Goal: Task Accomplishment & Management: Manage account settings

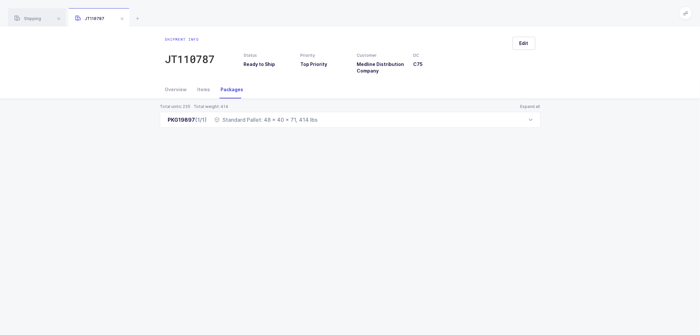
click at [153, 132] on div "Total units: 235 Total weight: 414 Expand all PKG19897 (1/1) Standard Pallet: 4…" at bounding box center [350, 124] width 690 height 50
click at [32, 14] on div "Shipping" at bounding box center [37, 17] width 58 height 18
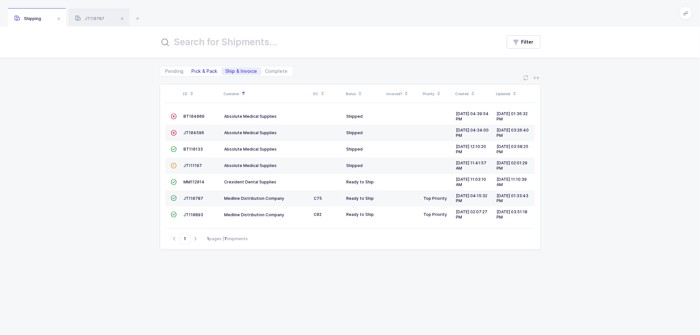
click at [198, 73] on span "Pick & Pack" at bounding box center [205, 71] width 26 height 5
click at [192, 72] on input "Pick & Pack" at bounding box center [190, 69] width 4 height 4
radio input "true"
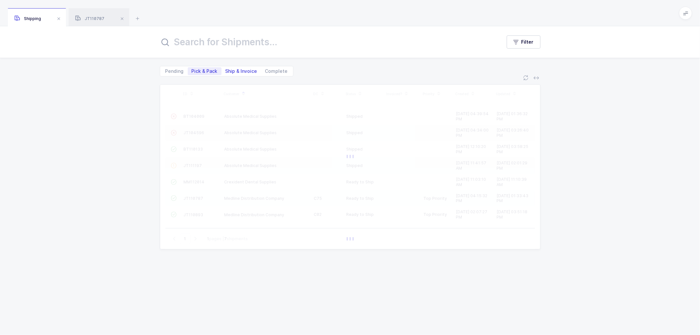
click at [245, 70] on span "Ship & Invoice" at bounding box center [242, 71] width 32 height 5
click at [226, 70] on input "Ship & Invoice" at bounding box center [224, 69] width 4 height 4
radio input "true"
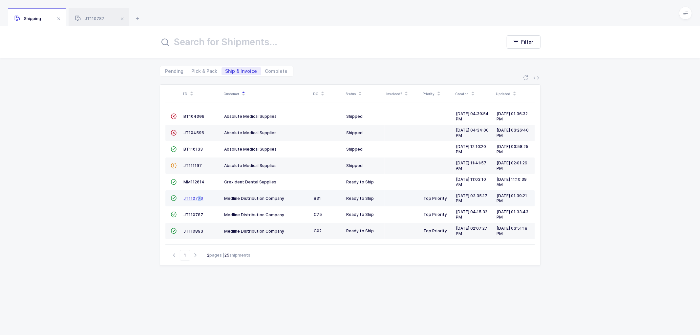
click at [198, 196] on span "JT110770" at bounding box center [194, 198] width 20 height 5
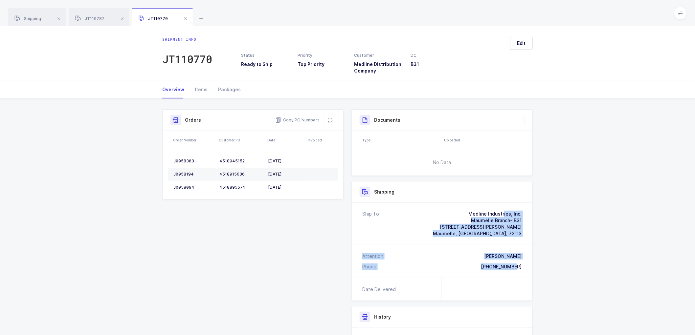
drag, startPoint x: 527, startPoint y: 269, endPoint x: 459, endPoint y: 212, distance: 89.7
click at [459, 212] on div "Ship To Medline Industries, Inc. Maumelle Branch- B31 [STREET_ADDRESS][PERSON_N…" at bounding box center [442, 240] width 181 height 75
copy div "Medline Industries, Inc. [GEOGRAPHIC_DATA]- B31 [STREET_ADDRESS][PERSON_NAME] A…"
click at [294, 119] on span "Copy PO Numbers" at bounding box center [297, 120] width 44 height 7
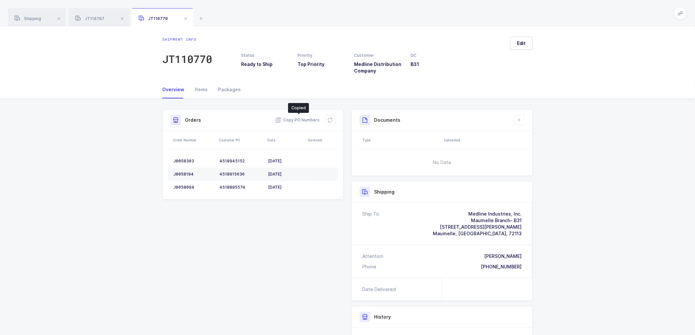
drag, startPoint x: 224, startPoint y: 86, endPoint x: 408, endPoint y: 89, distance: 184.2
click at [235, 84] on div "Packages" at bounding box center [227, 90] width 28 height 18
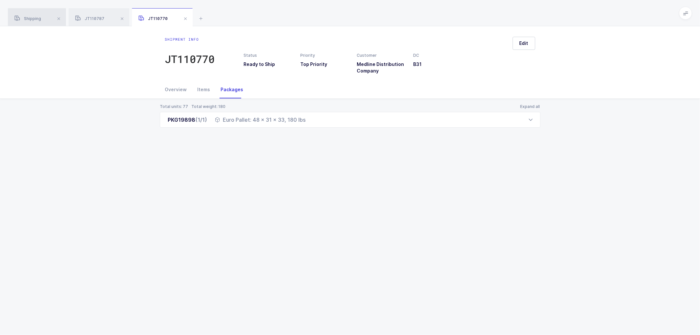
click at [28, 14] on div "Shipping" at bounding box center [37, 17] width 58 height 18
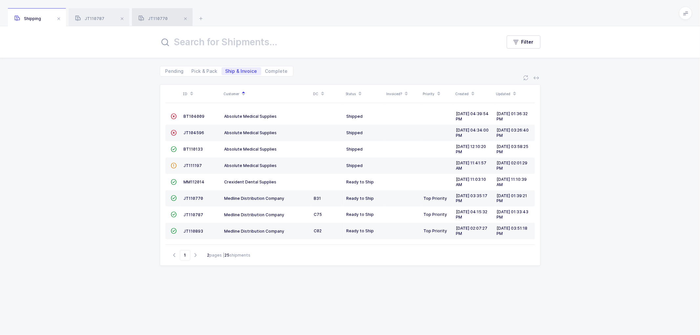
click at [158, 15] on div "JT110770" at bounding box center [162, 17] width 61 height 18
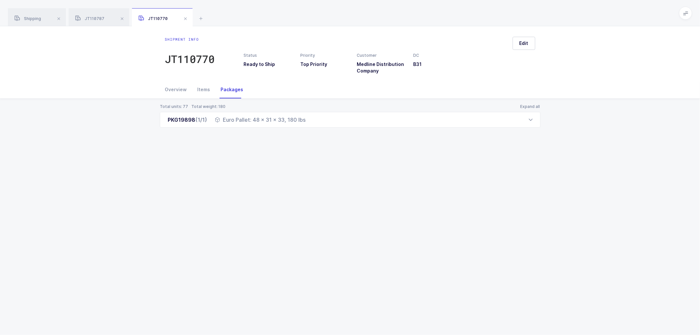
drag, startPoint x: 164, startPoint y: 123, endPoint x: 335, endPoint y: 132, distance: 171.0
click at [335, 132] on div "Total units: 77 Total weight: 180 Expand all PKG19898 (1/1) Euro Pallet: 48 x 3…" at bounding box center [350, 124] width 690 height 50
copy div "PKG19898 (1/1) Euro Pallet: 48 x 31 x 33, 180 lbs"
drag, startPoint x: 27, startPoint y: 17, endPoint x: 35, endPoint y: 18, distance: 8.4
click at [27, 17] on span "Shipping" at bounding box center [27, 18] width 27 height 5
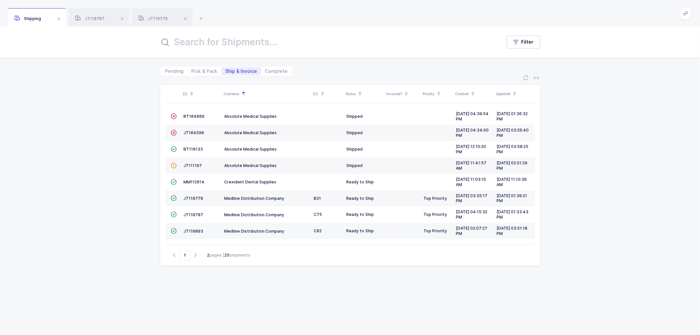
drag, startPoint x: 158, startPoint y: 15, endPoint x: 271, endPoint y: 58, distance: 121.3
click at [159, 15] on div "JT110770" at bounding box center [162, 17] width 61 height 18
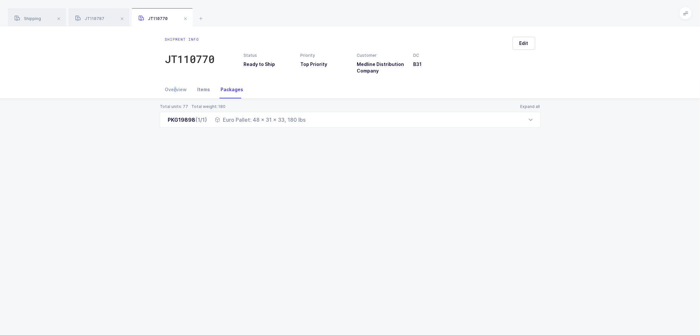
drag, startPoint x: 174, startPoint y: 87, endPoint x: 207, endPoint y: 93, distance: 33.4
click at [188, 89] on div "Overview" at bounding box center [178, 90] width 27 height 18
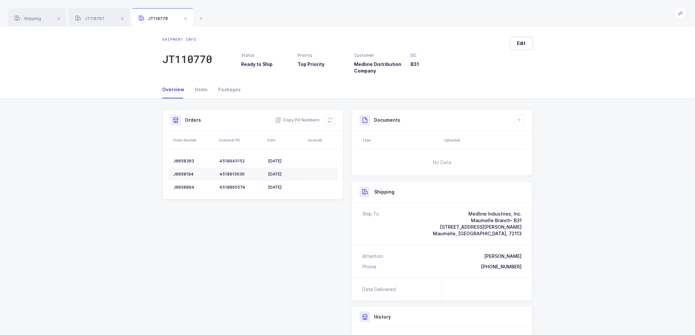
click at [227, 247] on div "Shipment Info Shipment Number JT110770 Status Ready to Ship Priority Top Priori…" at bounding box center [347, 263] width 378 height 308
drag, startPoint x: 596, startPoint y: 136, endPoint x: 600, endPoint y: 128, distance: 8.1
click at [600, 128] on div "Shipment Info Shipment Number JT110770 Status Ready to Ship Priority Top Priori…" at bounding box center [347, 266] width 695 height 334
click at [36, 18] on span "Shipping" at bounding box center [27, 18] width 27 height 5
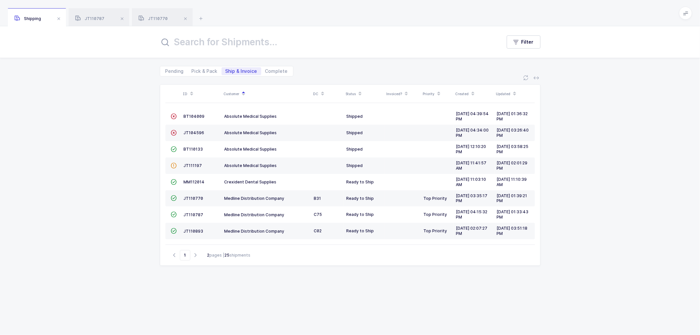
drag, startPoint x: 95, startPoint y: 143, endPoint x: 131, endPoint y: 136, distance: 36.8
click at [119, 137] on div "ID Customer DC Status Invoiced? Priority Created Updated  BT104009 Absolute Me…" at bounding box center [350, 205] width 700 height 259
click at [202, 70] on span "Pick & Pack" at bounding box center [205, 71] width 26 height 5
click at [192, 70] on input "Pick & Pack" at bounding box center [190, 69] width 4 height 4
radio input "true"
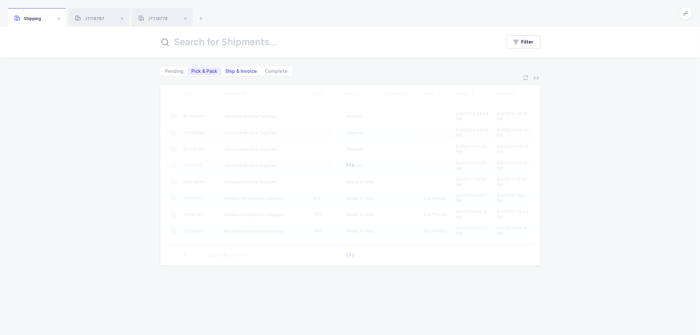
click at [238, 69] on span "Ship & Invoice" at bounding box center [242, 71] width 32 height 5
click at [226, 69] on input "Ship & Invoice" at bounding box center [224, 69] width 4 height 4
radio input "true"
radio input "false"
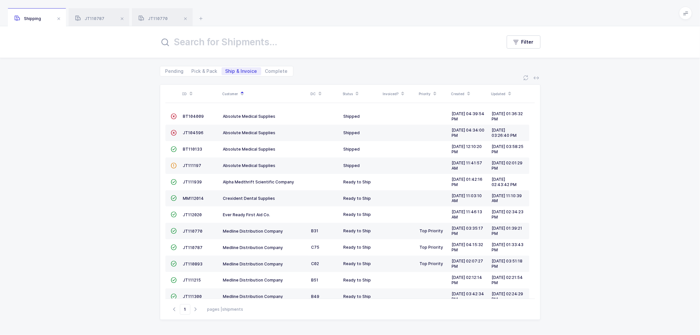
click at [34, 20] on span "Shipping" at bounding box center [27, 18] width 27 height 5
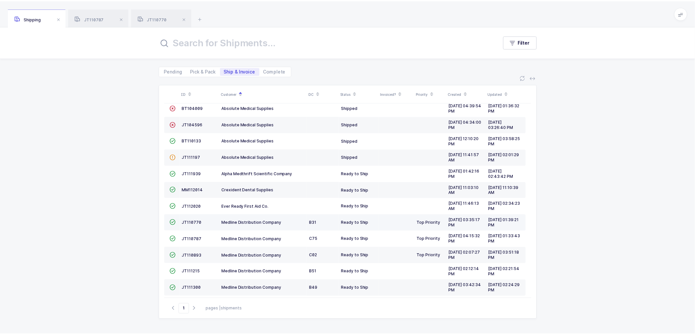
scroll to position [12, 0]
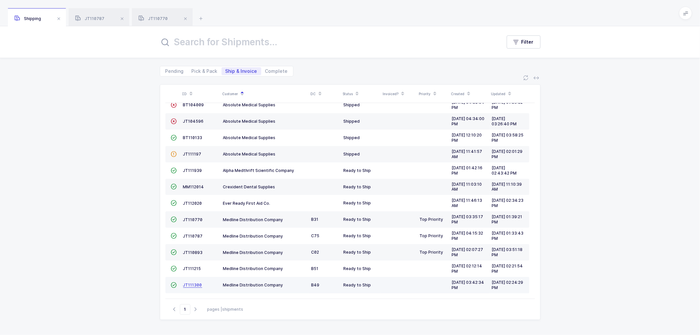
click at [193, 284] on span "JT111300" at bounding box center [192, 285] width 19 height 5
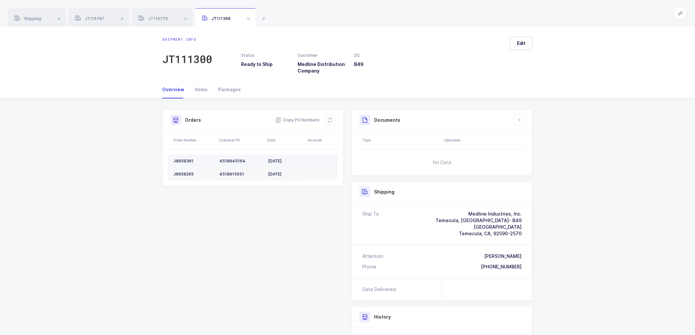
click at [185, 158] on td "J0058301" at bounding box center [192, 161] width 49 height 13
click at [228, 92] on div "Packages" at bounding box center [227, 90] width 28 height 18
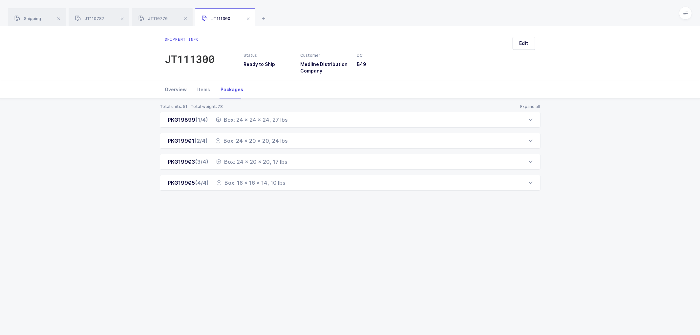
click at [174, 84] on div "Overview" at bounding box center [178, 90] width 27 height 18
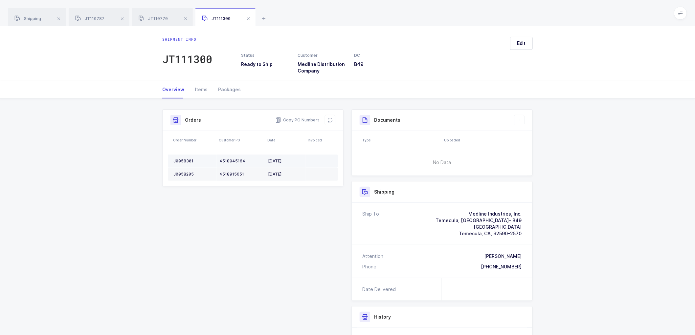
click at [184, 159] on div "J0058301" at bounding box center [193, 161] width 41 height 5
copy div "J0058301"
click at [179, 172] on div "J0058205" at bounding box center [193, 174] width 41 height 5
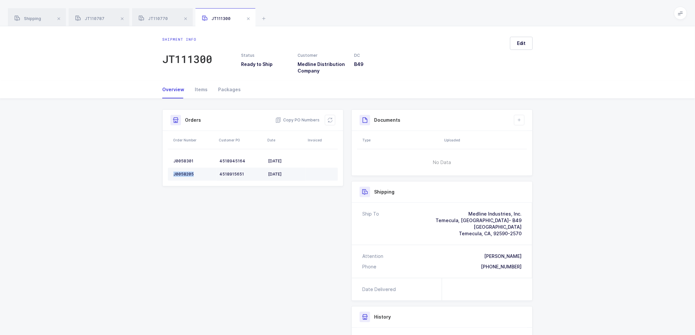
copy div "J0058205"
click at [297, 118] on span "Copy PO Numbers" at bounding box center [297, 120] width 44 height 7
click at [230, 88] on div "Packages" at bounding box center [227, 90] width 28 height 18
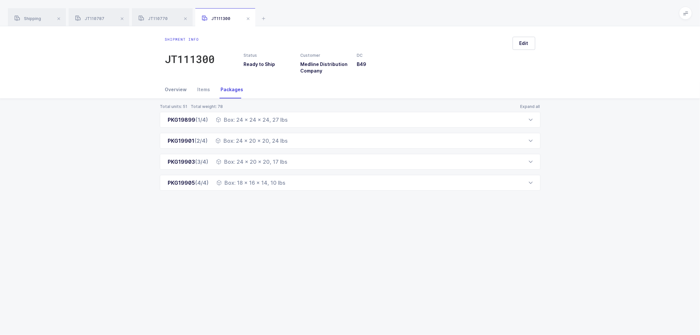
click at [175, 91] on div "Overview" at bounding box center [178, 90] width 27 height 18
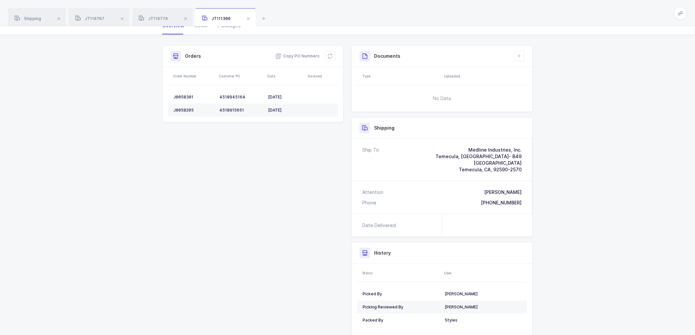
scroll to position [97, 0]
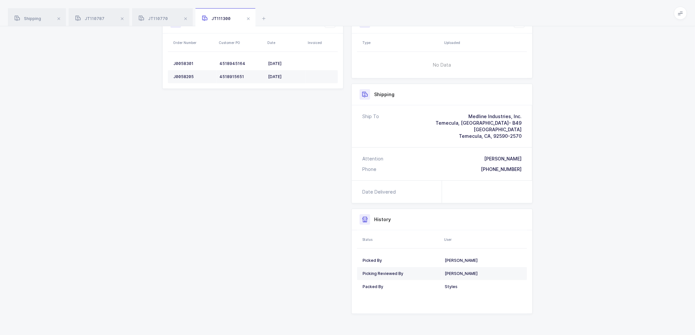
click at [452, 304] on div "Picked By [PERSON_NAME] Picking Reviewed By [PERSON_NAME] Packed By [PERSON_NAM…" at bounding box center [442, 281] width 170 height 65
drag, startPoint x: 234, startPoint y: 159, endPoint x: 234, endPoint y: 153, distance: 5.6
click at [234, 157] on div "Shipment Info Shipment Number JT111300 Status Ready to Ship Customer Medline Di…" at bounding box center [347, 166] width 378 height 308
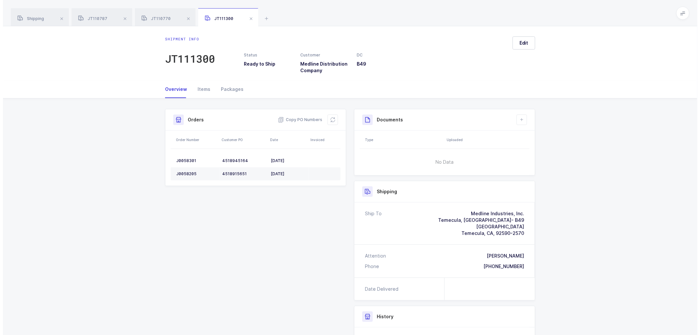
scroll to position [0, 0]
drag, startPoint x: 28, startPoint y: 18, endPoint x: 70, endPoint y: 18, distance: 42.0
click at [28, 18] on span "Shipping" at bounding box center [27, 18] width 27 height 5
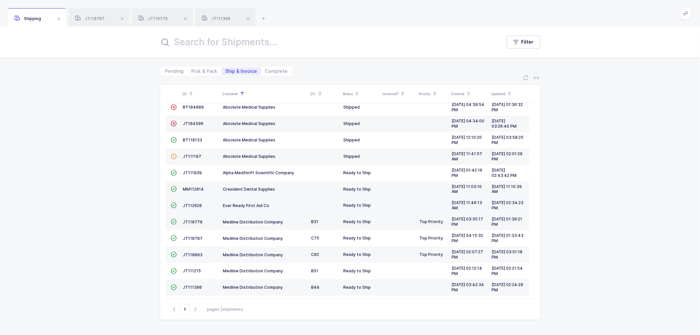
scroll to position [12, 0]
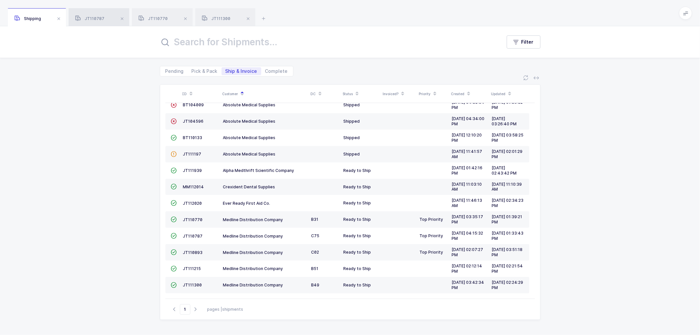
click at [97, 17] on span "JT110787" at bounding box center [89, 18] width 29 height 5
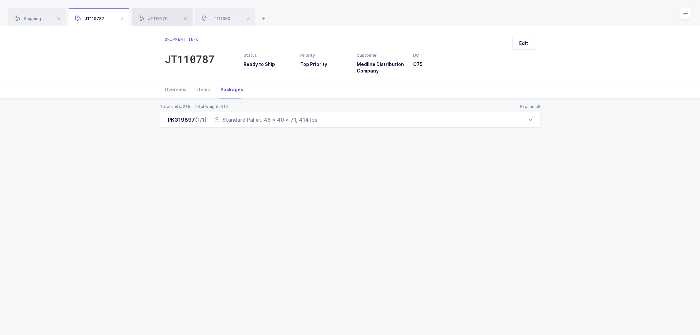
click at [155, 15] on div "JT110770" at bounding box center [162, 17] width 61 height 18
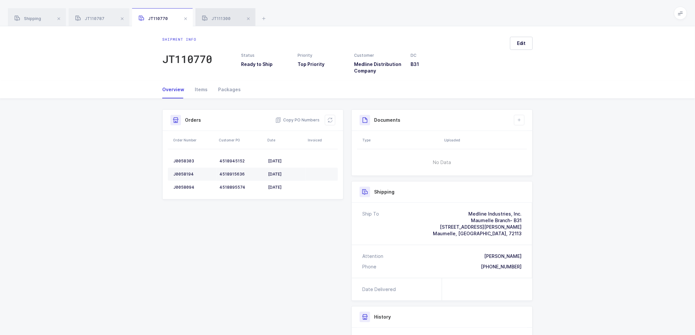
drag, startPoint x: 217, startPoint y: 16, endPoint x: 212, endPoint y: 17, distance: 5.6
click at [217, 16] on span "JT111300" at bounding box center [216, 18] width 29 height 5
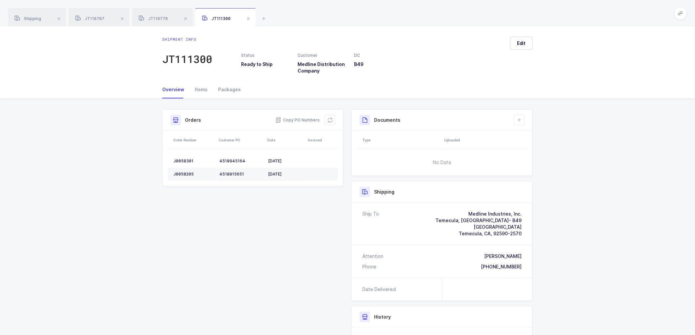
drag, startPoint x: 31, startPoint y: 15, endPoint x: 81, endPoint y: 37, distance: 55.3
click at [31, 15] on div "Shipping" at bounding box center [37, 17] width 58 height 18
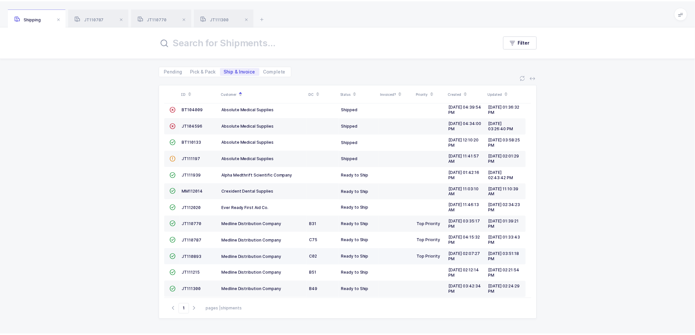
scroll to position [12, 0]
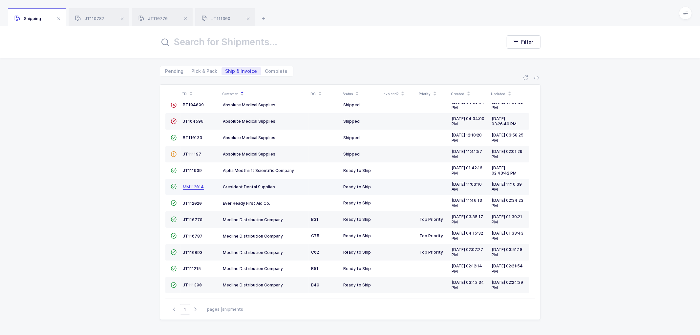
click at [186, 184] on span "MM112014" at bounding box center [193, 186] width 21 height 5
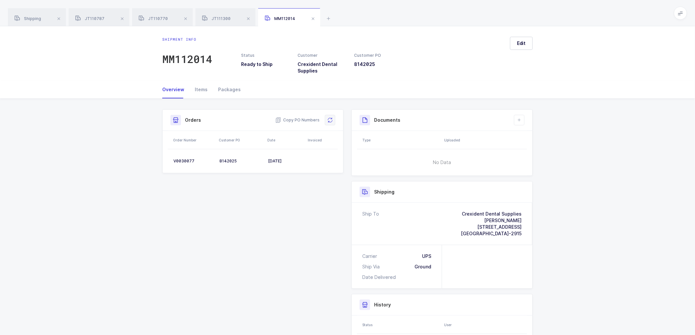
click at [330, 120] on icon at bounding box center [329, 120] width 5 height 5
drag, startPoint x: 516, startPoint y: 45, endPoint x: 659, endPoint y: 102, distance: 154.1
click at [517, 45] on button "Edit" at bounding box center [521, 43] width 23 height 13
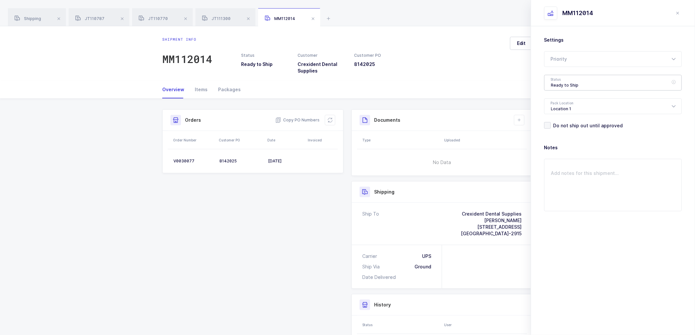
click at [574, 80] on div "Ready to Ship" at bounding box center [613, 83] width 138 height 16
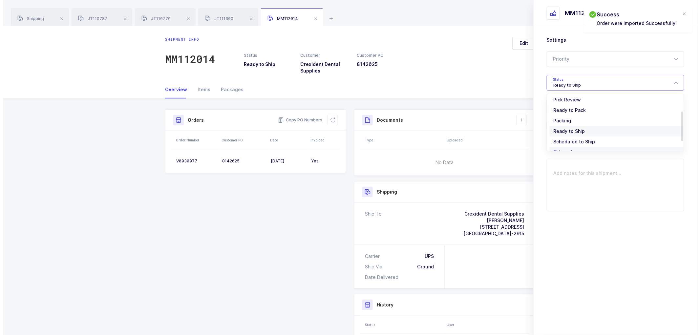
scroll to position [54, 0]
click at [559, 130] on span "Shipped" at bounding box center [560, 133] width 19 height 6
type input "Shipped"
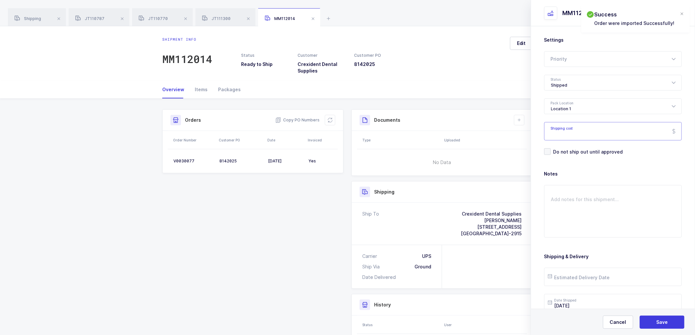
drag, startPoint x: 559, startPoint y: 129, endPoint x: 567, endPoint y: 138, distance: 12.1
click at [559, 129] on input "Shipping cost" at bounding box center [613, 131] width 138 height 18
paste input "19.15"
type input "19.15"
drag, startPoint x: 660, startPoint y: 330, endPoint x: 658, endPoint y: 322, distance: 8.4
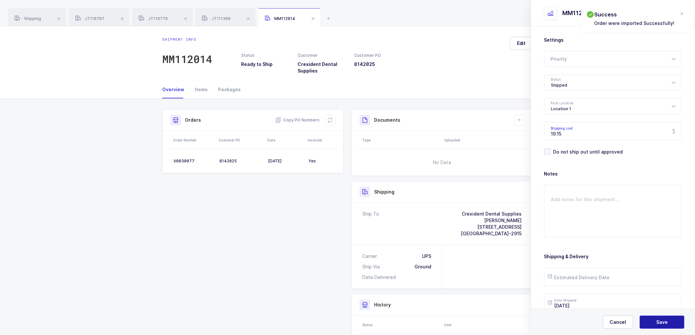
click at [660, 330] on div "Cancel Save" at bounding box center [613, 322] width 164 height 26
click at [659, 320] on span "Save" at bounding box center [661, 322] width 11 height 7
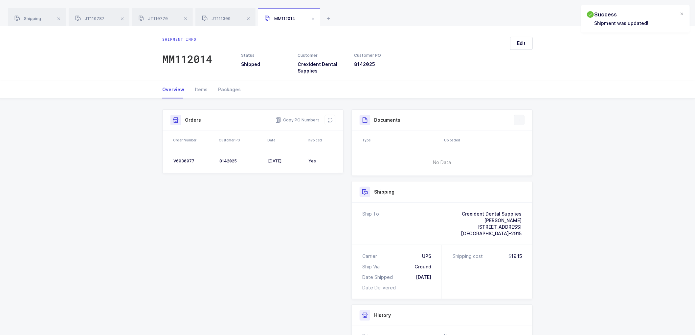
click at [520, 120] on icon at bounding box center [518, 120] width 5 height 5
click at [537, 139] on li "Create Document" at bounding box center [541, 139] width 49 height 11
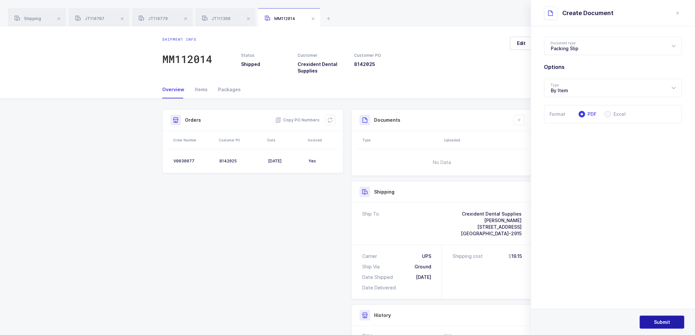
click at [665, 325] on span "Submit" at bounding box center [662, 322] width 16 height 7
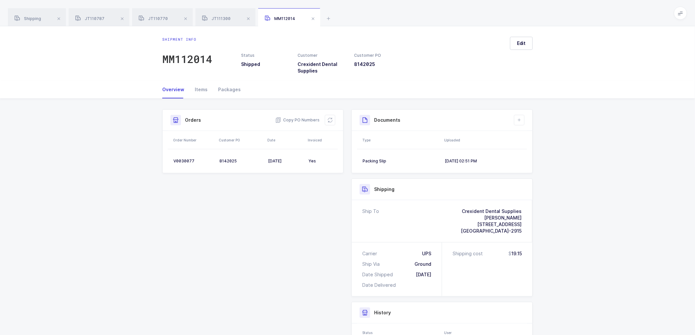
click at [571, 157] on div "Shipment Info Shipment Number MM112014 Status Shipped Customer Crexident Dental…" at bounding box center [347, 256] width 695 height 314
click at [521, 120] on icon at bounding box center [518, 120] width 5 height 5
click at [541, 149] on li "Upload Document" at bounding box center [541, 149] width 49 height 11
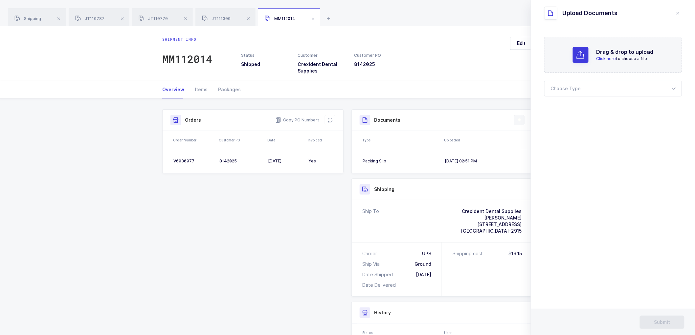
click at [519, 117] on button at bounding box center [519, 120] width 11 height 11
click at [533, 139] on li "Create Document" at bounding box center [541, 139] width 49 height 11
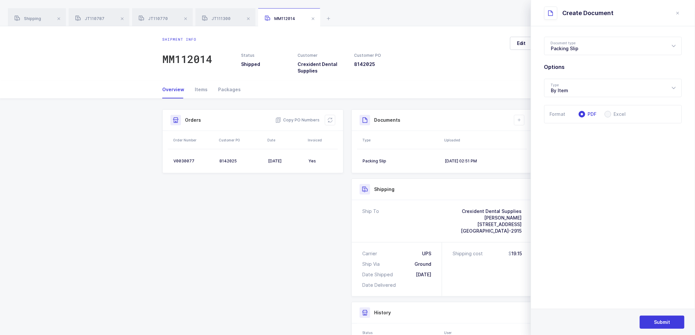
drag, startPoint x: 533, startPoint y: 126, endPoint x: 540, endPoint y: 139, distance: 14.5
click at [530, 129] on div "Shipment info MM112014 Status Shipped Customer Crexident Dental Supplies Custom…" at bounding box center [347, 219] width 695 height 387
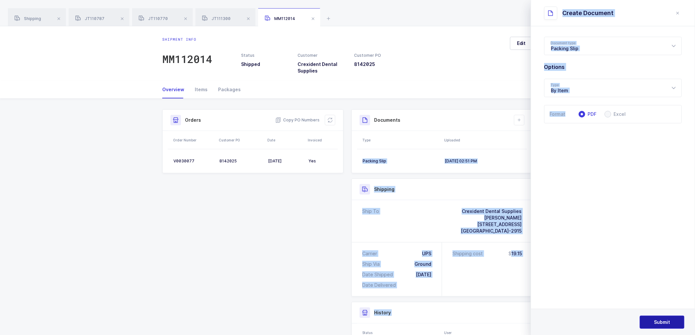
click at [657, 323] on span "Submit" at bounding box center [662, 322] width 16 height 7
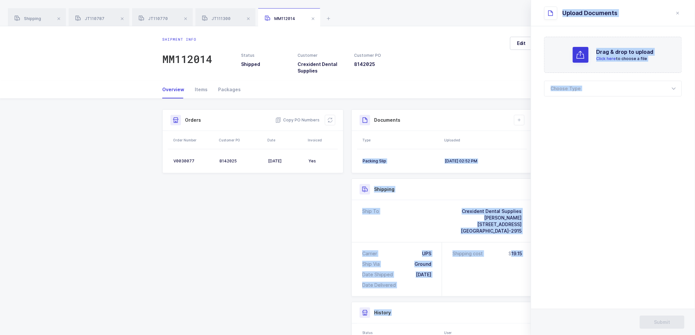
click at [676, 13] on icon "close drawer" at bounding box center [677, 13] width 5 height 5
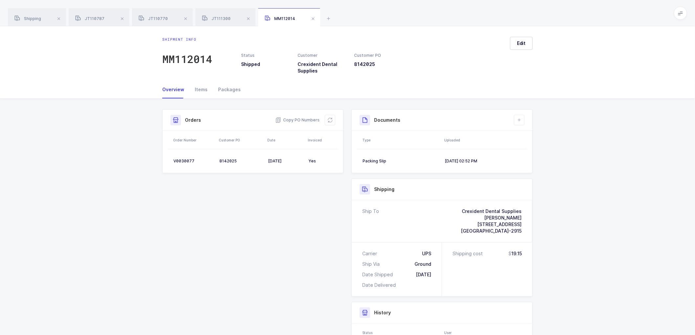
drag, startPoint x: 32, startPoint y: 14, endPoint x: 131, endPoint y: 4, distance: 99.4
click at [33, 14] on div "Shipping" at bounding box center [37, 17] width 58 height 18
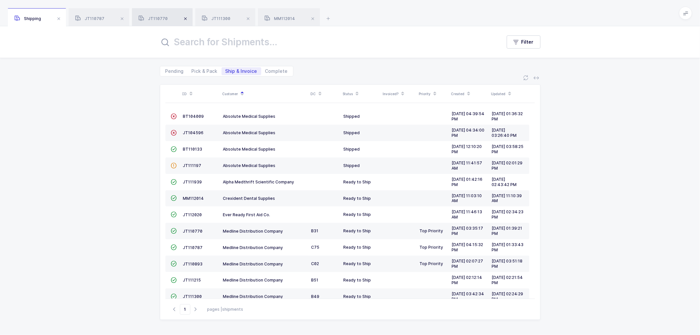
click at [120, 17] on span at bounding box center [122, 19] width 8 height 8
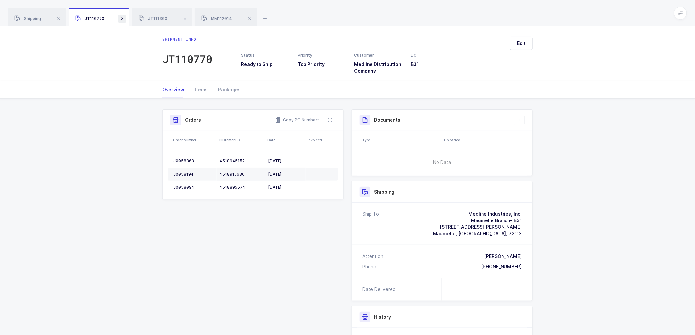
click at [122, 17] on span at bounding box center [122, 19] width 8 height 8
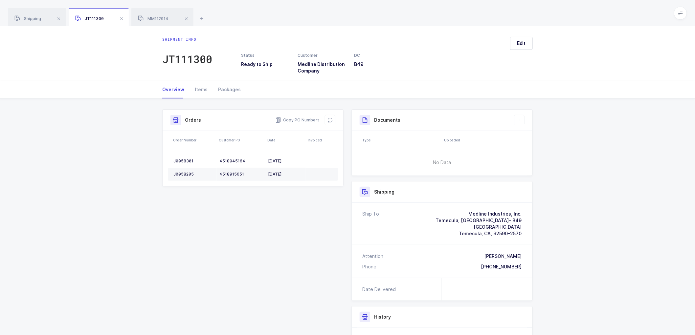
click at [122, 17] on span at bounding box center [122, 19] width 8 height 8
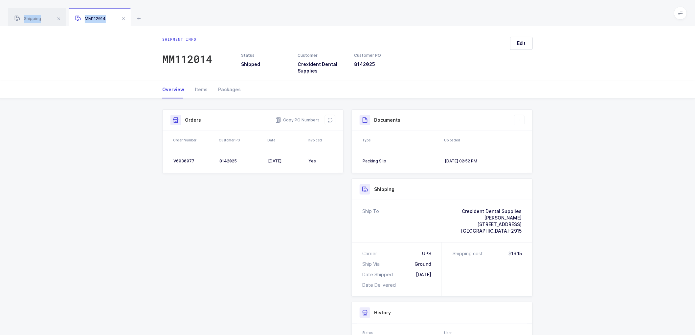
click at [122, 17] on span at bounding box center [123, 19] width 8 height 8
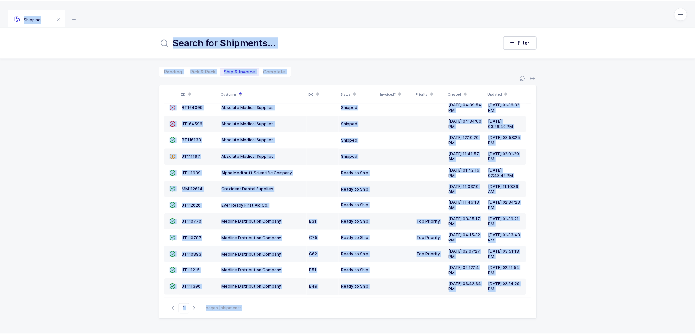
scroll to position [12, 0]
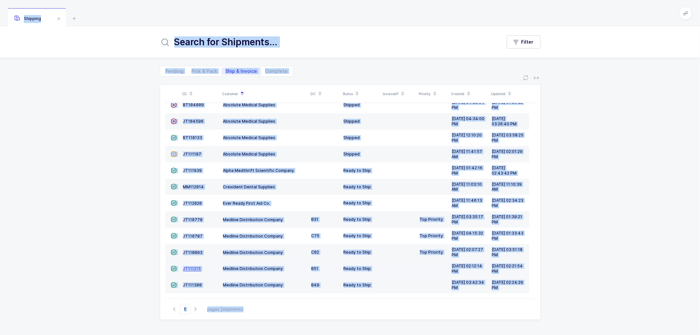
click at [189, 268] on span "JT111215" at bounding box center [192, 268] width 18 height 5
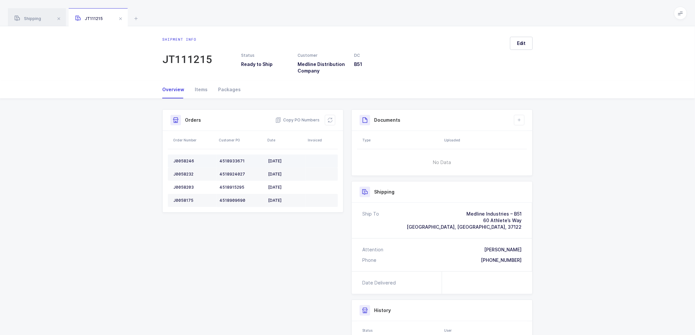
click at [186, 160] on div "J0058246" at bounding box center [193, 161] width 41 height 5
click at [186, 159] on div "J0058246" at bounding box center [193, 161] width 41 height 5
copy div "J0058246"
click at [186, 159] on div "J0058246" at bounding box center [193, 161] width 41 height 5
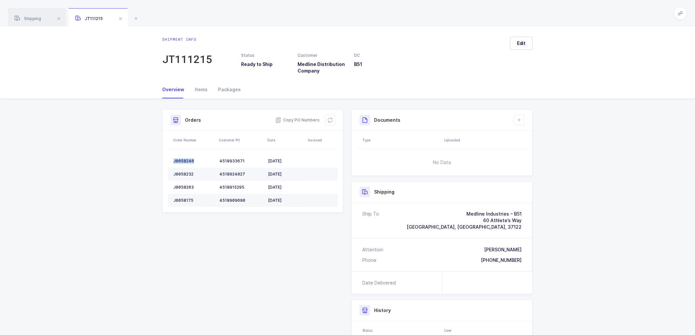
click at [184, 173] on div "J0058232" at bounding box center [193, 174] width 41 height 5
copy div "J0058232"
click at [186, 188] on div "J0058203" at bounding box center [193, 187] width 41 height 5
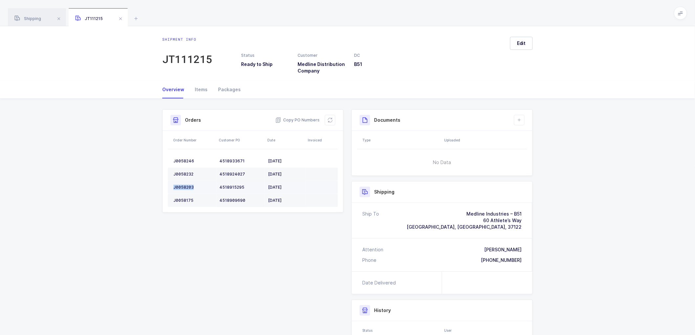
copy div "J0058203"
click at [182, 198] on div "J0058175" at bounding box center [193, 200] width 41 height 5
copy div "J0058175"
click at [295, 119] on span "Copy PO Numbers" at bounding box center [297, 120] width 44 height 7
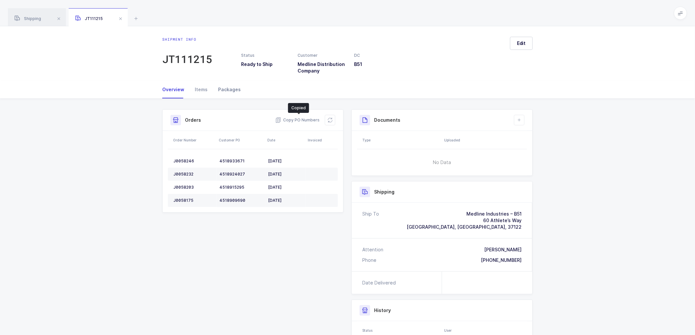
click at [224, 85] on div "Packages" at bounding box center [227, 90] width 28 height 18
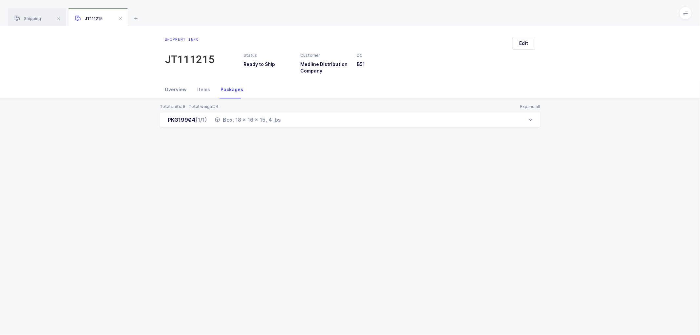
drag, startPoint x: 176, startPoint y: 89, endPoint x: 201, endPoint y: 92, distance: 24.4
click at [177, 89] on div "Overview" at bounding box center [178, 90] width 27 height 18
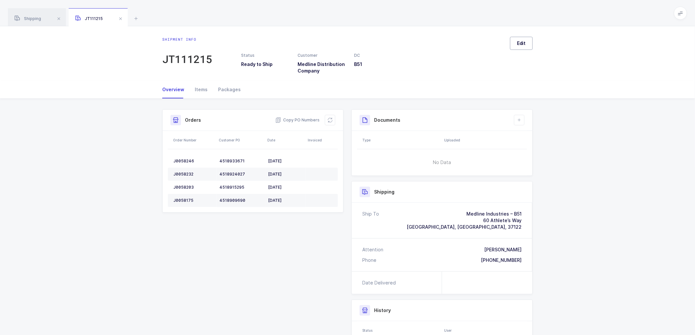
drag, startPoint x: 523, startPoint y: 46, endPoint x: 531, endPoint y: 47, distance: 7.9
click at [523, 46] on span "Edit" at bounding box center [521, 43] width 9 height 7
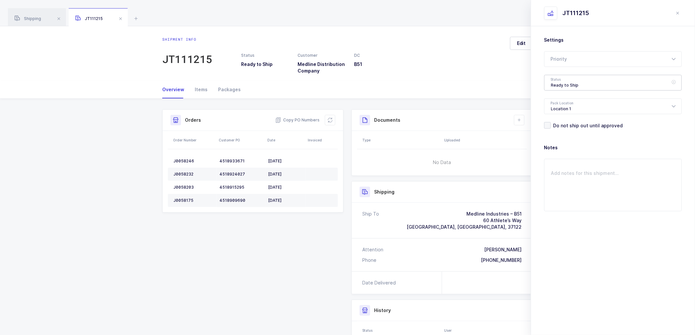
click at [555, 79] on div "Ready to Ship" at bounding box center [613, 83] width 138 height 16
click at [554, 130] on span "Shipped" at bounding box center [560, 133] width 19 height 6
type input "Shipped"
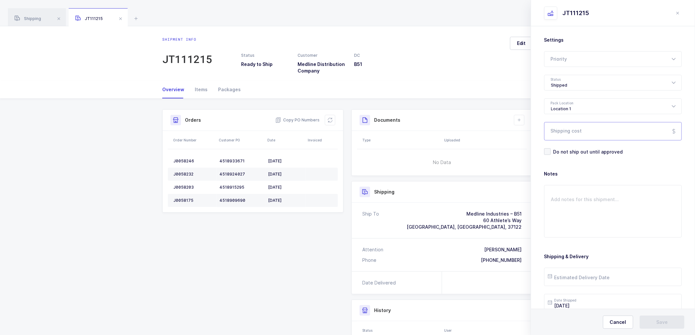
drag, startPoint x: 549, startPoint y: 130, endPoint x: 567, endPoint y: 134, distance: 18.4
click at [549, 130] on input "Shipping cost" at bounding box center [613, 131] width 138 height 18
paste input "22.41"
type input "22.41"
click at [575, 281] on input "text" at bounding box center [613, 277] width 138 height 18
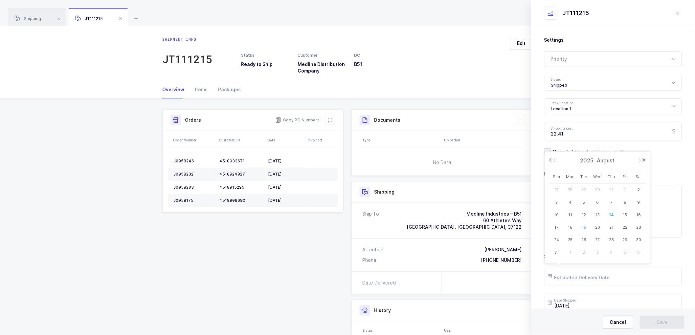
drag, startPoint x: 583, startPoint y: 227, endPoint x: 588, endPoint y: 228, distance: 5.0
click at [583, 227] on span "19" at bounding box center [584, 228] width 8 height 8
type input "[DATE]"
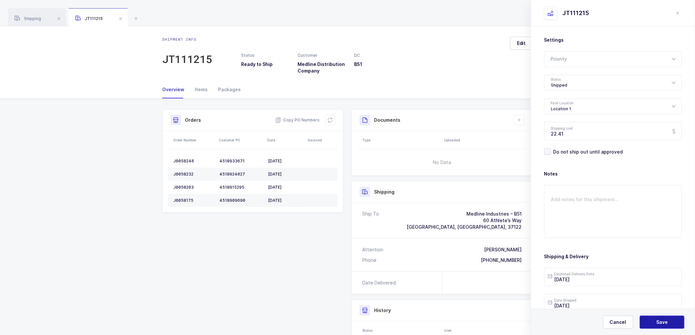
click at [660, 316] on button "Save" at bounding box center [661, 322] width 45 height 13
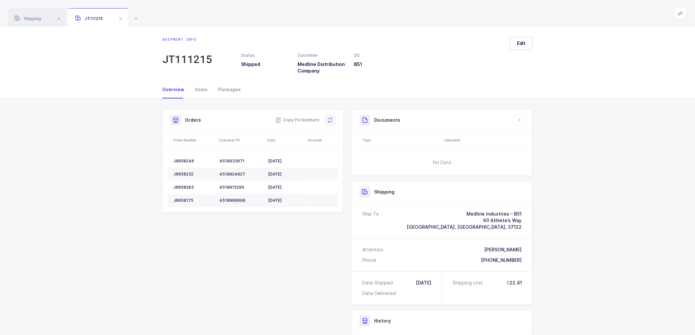
click at [333, 121] on button at bounding box center [330, 120] width 11 height 11
click at [520, 118] on icon at bounding box center [518, 120] width 5 height 5
click at [532, 134] on li "Create Document" at bounding box center [541, 139] width 49 height 11
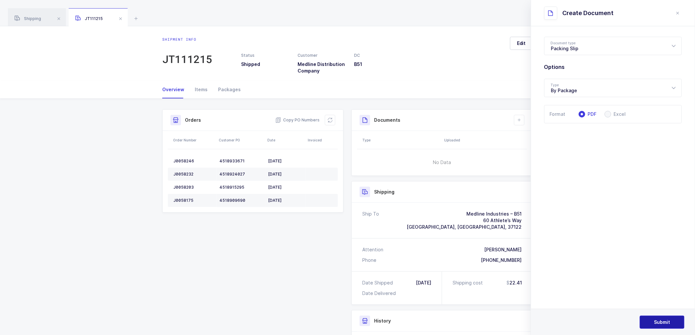
click at [664, 322] on span "Submit" at bounding box center [662, 322] width 16 height 7
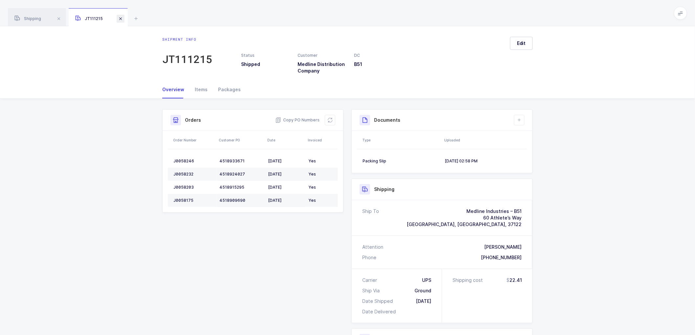
click at [121, 17] on span at bounding box center [121, 19] width 8 height 8
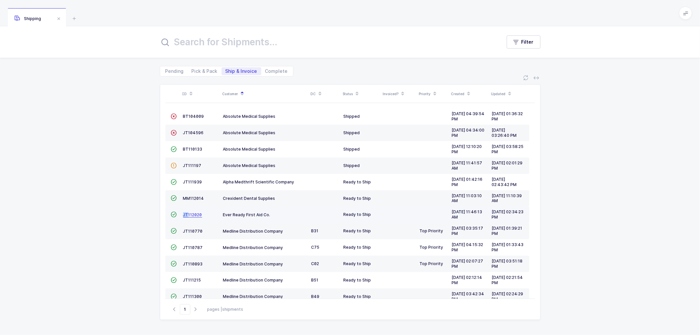
click at [188, 212] on td "JT112020" at bounding box center [201, 214] width 40 height 16
click at [197, 212] on td "JT112020" at bounding box center [201, 214] width 40 height 16
click at [191, 216] on span "JT112020" at bounding box center [192, 214] width 19 height 5
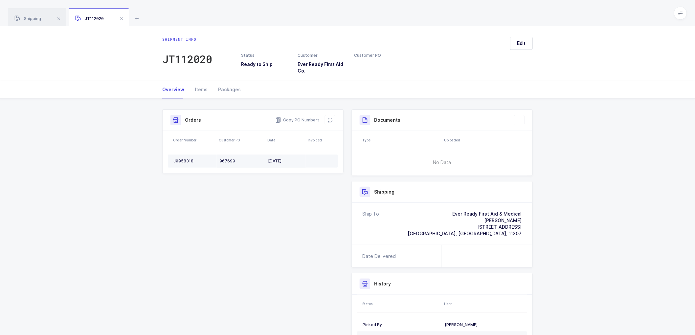
click at [187, 159] on div "J0058318" at bounding box center [193, 161] width 41 height 5
click at [189, 159] on div "J0058318" at bounding box center [193, 161] width 41 height 5
copy div "1"
click at [179, 159] on div "J0058318" at bounding box center [193, 161] width 41 height 5
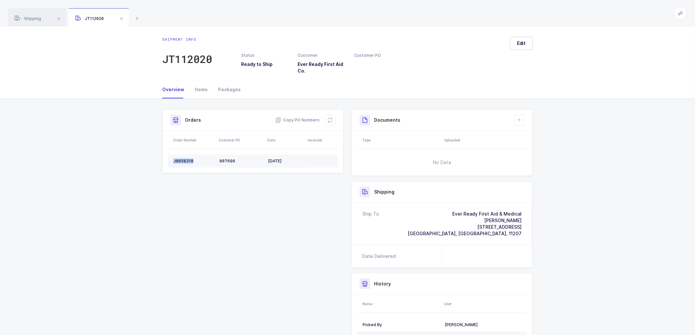
copy div "J0058318"
drag, startPoint x: 305, startPoint y: 120, endPoint x: 310, endPoint y: 119, distance: 5.2
click at [305, 120] on span "Copy PO Numbers" at bounding box center [297, 120] width 44 height 7
drag, startPoint x: 224, startPoint y: 87, endPoint x: 247, endPoint y: 89, distance: 23.0
click at [227, 87] on div "Packages" at bounding box center [227, 90] width 28 height 18
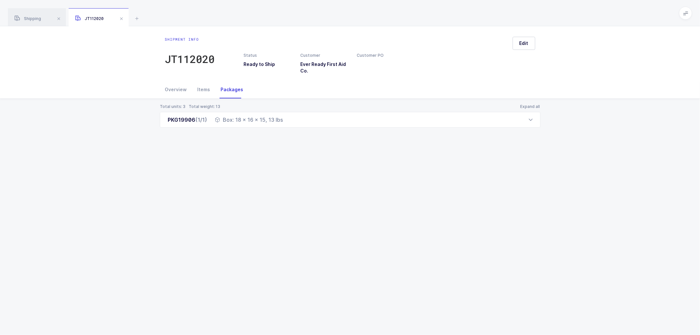
drag, startPoint x: 171, startPoint y: 88, endPoint x: 229, endPoint y: 94, distance: 58.4
click at [171, 87] on div "Overview" at bounding box center [178, 90] width 27 height 18
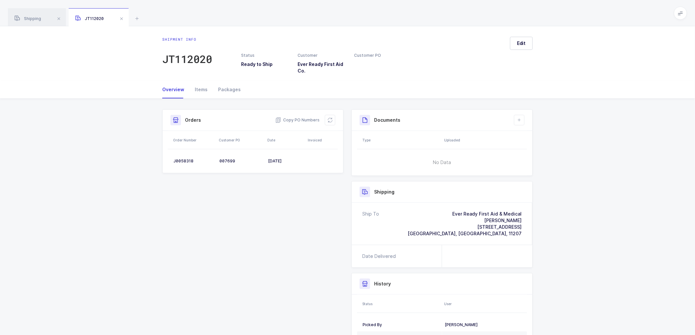
drag, startPoint x: 329, startPoint y: 115, endPoint x: 465, endPoint y: 96, distance: 137.5
click at [330, 115] on button at bounding box center [330, 120] width 11 height 11
drag, startPoint x: 521, startPoint y: 43, endPoint x: 556, endPoint y: 68, distance: 42.6
click at [522, 43] on span "Edit" at bounding box center [521, 43] width 9 height 7
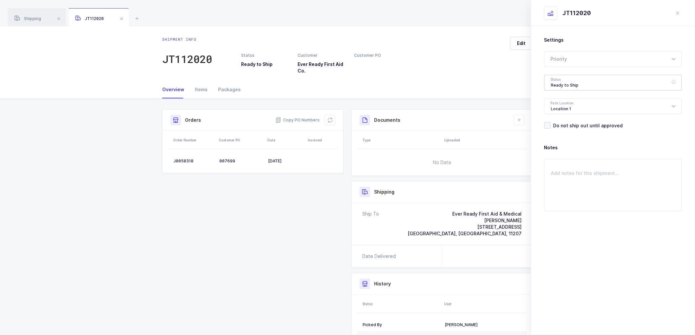
click at [564, 79] on div "Ready to Ship" at bounding box center [613, 83] width 138 height 16
click at [564, 135] on span "Shipped" at bounding box center [560, 133] width 19 height 6
type input "Shipped"
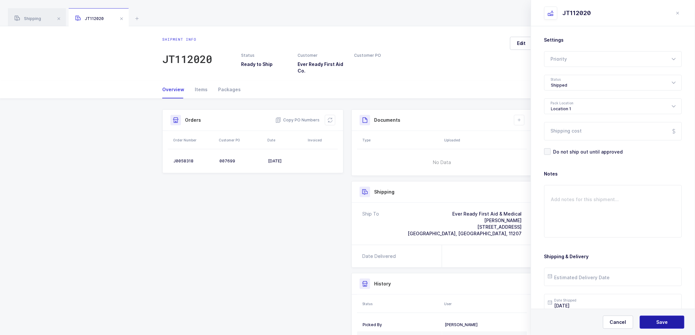
click at [661, 317] on button "Save" at bounding box center [661, 322] width 45 height 13
click at [521, 117] on button at bounding box center [519, 120] width 11 height 11
click at [525, 139] on li "Create Document" at bounding box center [541, 139] width 49 height 11
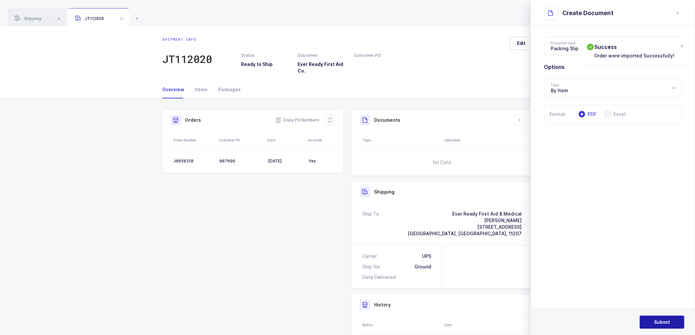
click at [670, 322] on span "Submit" at bounding box center [662, 322] width 16 height 7
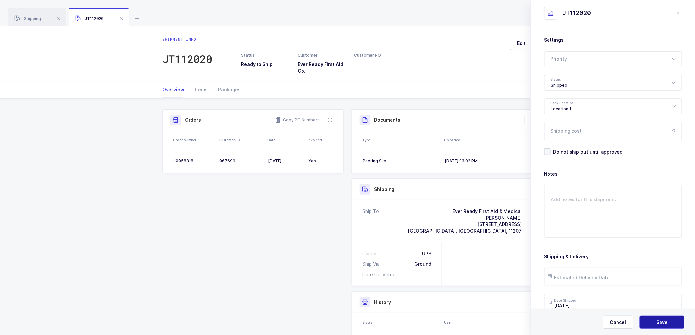
click at [668, 322] on button "Save" at bounding box center [661, 322] width 45 height 13
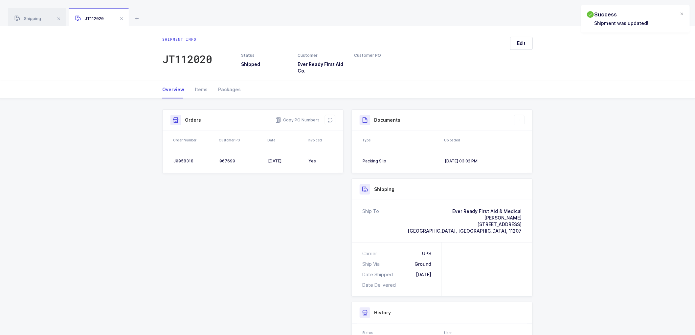
drag, startPoint x: 28, startPoint y: 15, endPoint x: 217, endPoint y: 38, distance: 190.2
click at [32, 15] on div "Shipping" at bounding box center [37, 17] width 58 height 18
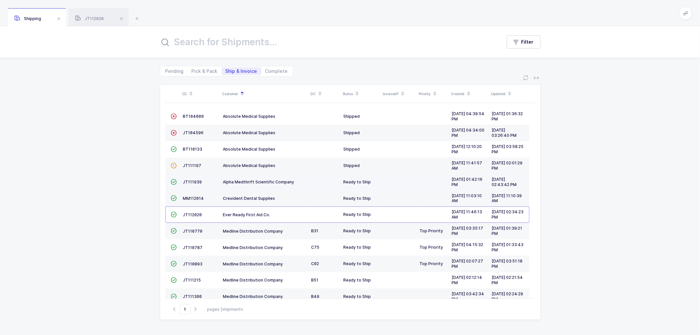
click at [237, 178] on td "Alpha Medthrift Scientific Company" at bounding box center [265, 182] width 88 height 16
click at [191, 183] on span "JT111939" at bounding box center [192, 182] width 19 height 5
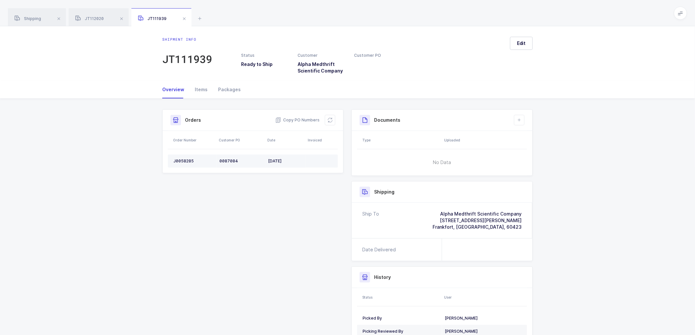
click at [179, 158] on td "J0058285" at bounding box center [192, 161] width 49 height 13
click at [180, 158] on td "J0058285" at bounding box center [192, 161] width 49 height 13
click at [299, 119] on span "Copy PO Numbers" at bounding box center [297, 120] width 44 height 7
drag, startPoint x: 227, startPoint y: 89, endPoint x: 529, endPoint y: 100, distance: 301.9
click at [228, 88] on div "Packages" at bounding box center [227, 90] width 28 height 18
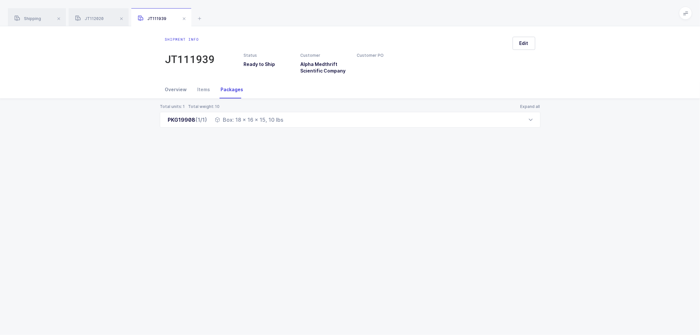
click at [173, 90] on div "Overview" at bounding box center [178, 90] width 27 height 18
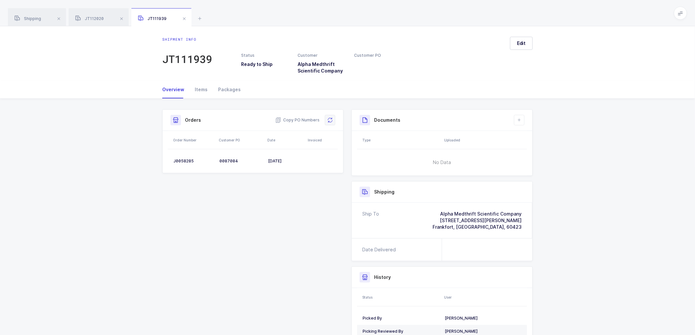
drag, startPoint x: 325, startPoint y: 120, endPoint x: 329, endPoint y: 119, distance: 3.4
click at [325, 119] on button at bounding box center [330, 120] width 11 height 11
click at [520, 120] on icon at bounding box center [518, 120] width 5 height 5
drag, startPoint x: 522, startPoint y: 44, endPoint x: 546, endPoint y: 50, distance: 24.0
click at [522, 44] on span "Edit" at bounding box center [521, 43] width 9 height 7
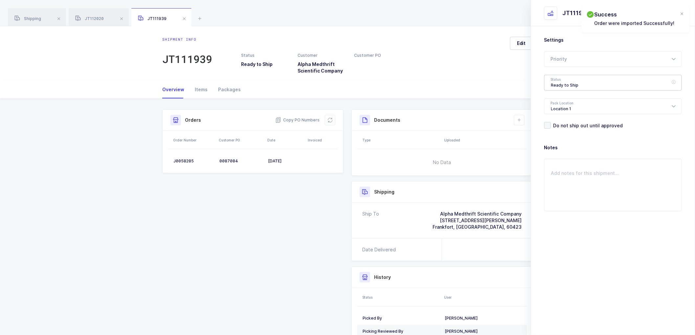
click at [560, 82] on div "Ready to Ship" at bounding box center [613, 83] width 138 height 16
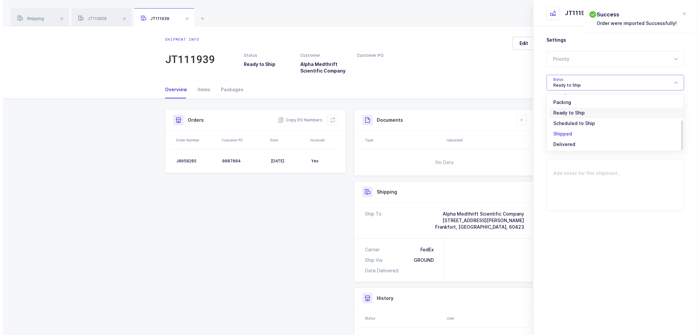
scroll to position [54, 0]
drag, startPoint x: 560, startPoint y: 132, endPoint x: 565, endPoint y: 137, distance: 7.0
click at [560, 133] on span "Shipped" at bounding box center [560, 133] width 19 height 6
type input "Shipped"
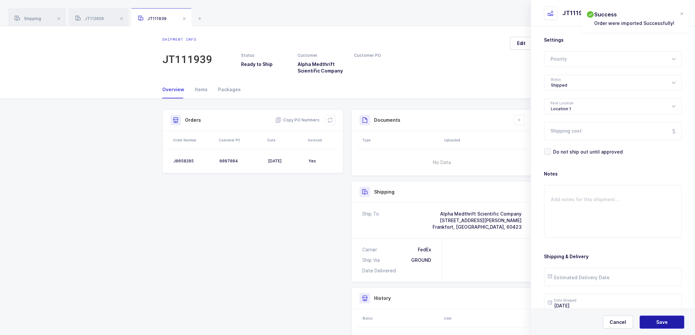
drag, startPoint x: 661, startPoint y: 323, endPoint x: 635, endPoint y: 262, distance: 66.3
click at [661, 323] on span "Save" at bounding box center [661, 322] width 11 height 7
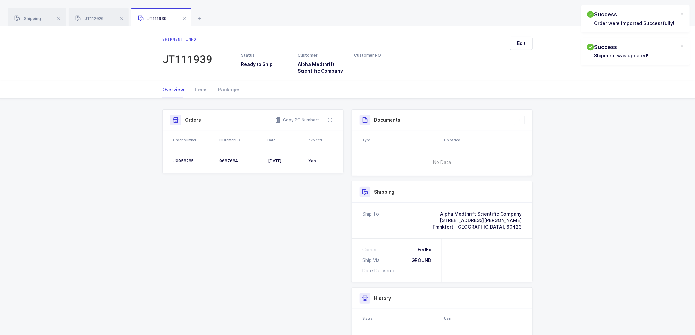
drag, startPoint x: 518, startPoint y: 119, endPoint x: 578, endPoint y: 146, distance: 66.4
click at [517, 119] on icon at bounding box center [518, 120] width 5 height 5
click at [543, 138] on li "Create Document" at bounding box center [541, 139] width 49 height 11
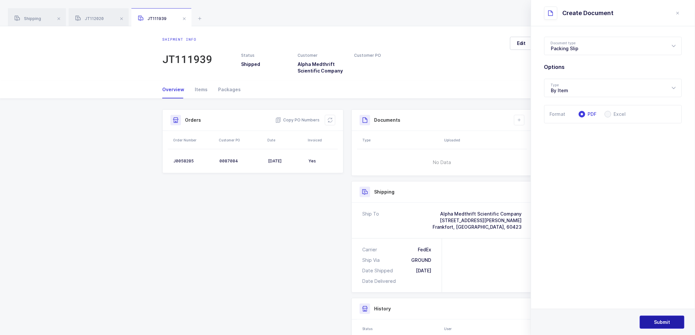
click at [660, 323] on span "Submit" at bounding box center [662, 322] width 16 height 7
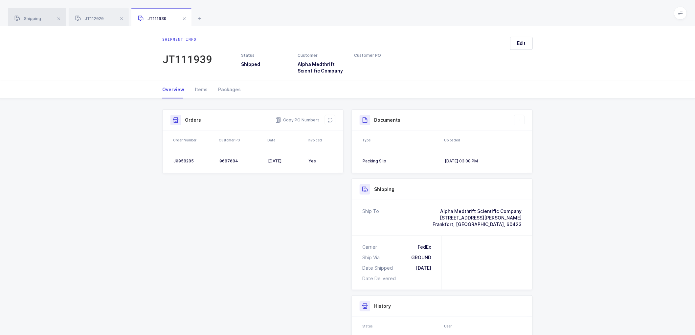
drag, startPoint x: 33, startPoint y: 20, endPoint x: 29, endPoint y: 14, distance: 7.5
click at [32, 18] on span "Shipping" at bounding box center [27, 18] width 27 height 5
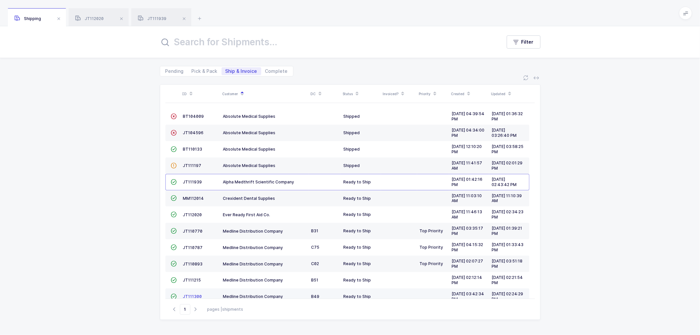
click at [194, 296] on span "JT111300" at bounding box center [192, 296] width 19 height 5
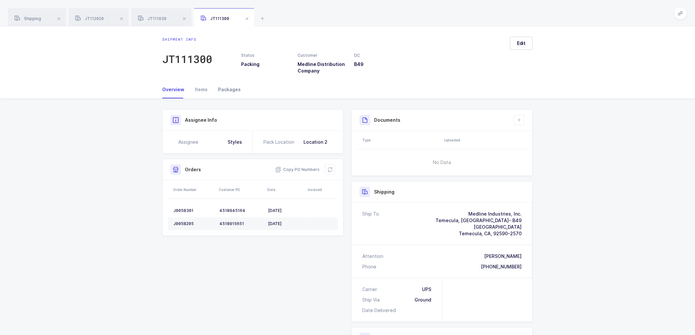
click at [223, 89] on div "Packages" at bounding box center [227, 90] width 28 height 18
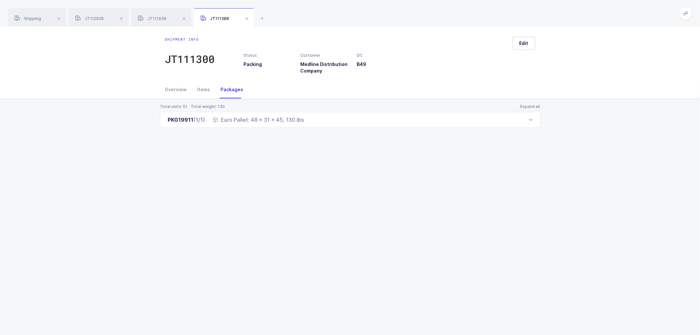
drag, startPoint x: 165, startPoint y: 120, endPoint x: 322, endPoint y: 128, distance: 157.8
click at [323, 128] on div "Total units: 51 Total weight: 130 Expand all PKG19911 (1/1) Euro Pallet: 48 x 3…" at bounding box center [350, 124] width 690 height 50
drag, startPoint x: 172, startPoint y: 85, endPoint x: 198, endPoint y: 87, distance: 25.7
click at [173, 85] on div "Overview" at bounding box center [178, 90] width 27 height 18
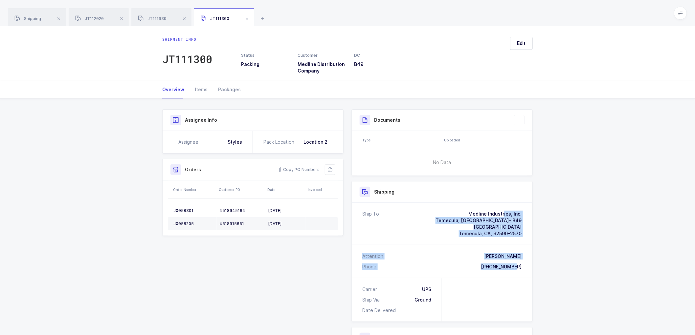
drag, startPoint x: 524, startPoint y: 267, endPoint x: 446, endPoint y: 209, distance: 96.5
click at [446, 209] on div "Ship To Medline Industries, Inc. Temecula, [GEOGRAPHIC_DATA]- B49 [STREET_ADDRE…" at bounding box center [442, 240] width 181 height 75
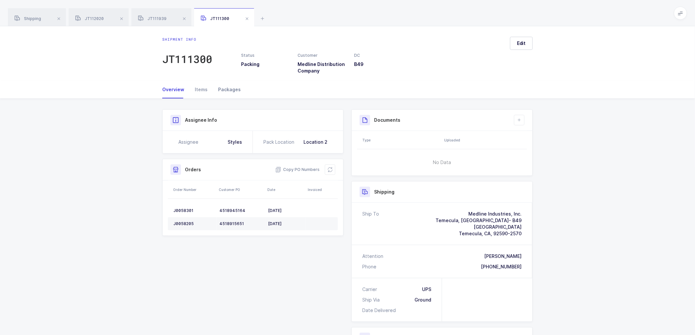
click at [226, 91] on div "Packages" at bounding box center [227, 90] width 28 height 18
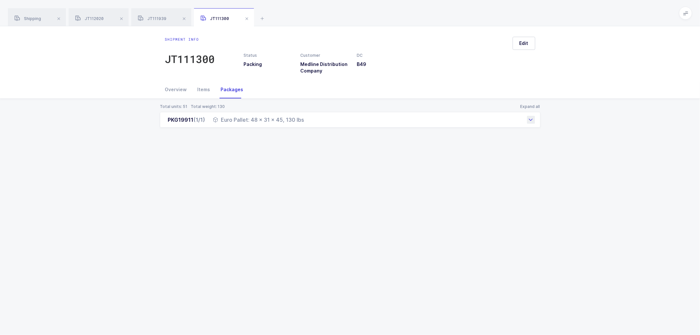
drag, startPoint x: 163, startPoint y: 122, endPoint x: 312, endPoint y: 124, distance: 148.7
click at [312, 124] on div "PKG19911 (1/1) Euro Pallet: 48 x 31 x 45, 130 lbs" at bounding box center [350, 120] width 381 height 16
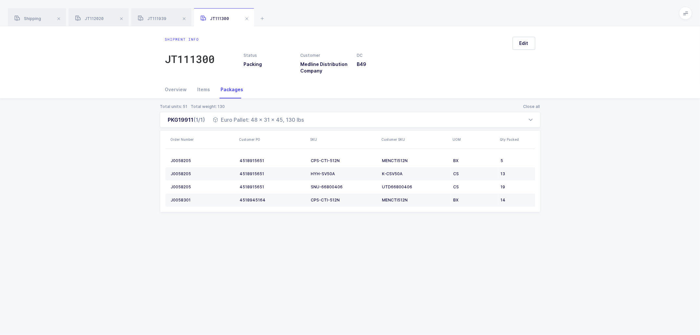
drag, startPoint x: 179, startPoint y: 90, endPoint x: 297, endPoint y: 113, distance: 120.4
click at [182, 90] on div "Overview" at bounding box center [178, 90] width 27 height 18
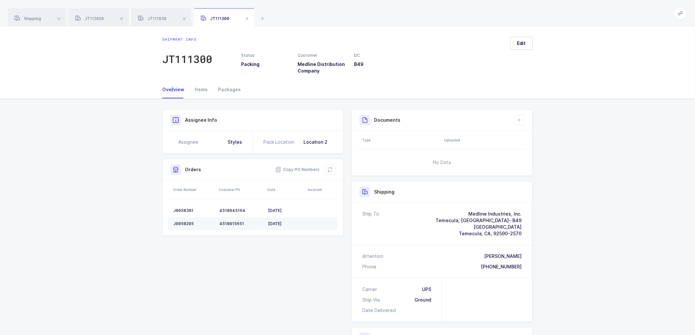
click at [172, 88] on div "Overview" at bounding box center [175, 90] width 27 height 18
click at [172, 87] on div "Overview" at bounding box center [175, 90] width 27 height 18
drag, startPoint x: 301, startPoint y: 169, endPoint x: 413, endPoint y: 165, distance: 111.7
click at [303, 169] on span "Copy PO Numbers" at bounding box center [297, 169] width 44 height 7
drag, startPoint x: 224, startPoint y: 88, endPoint x: 259, endPoint y: 92, distance: 35.3
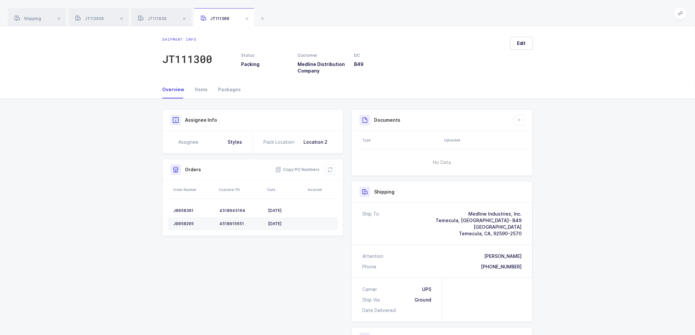
click at [225, 88] on div "Packages" at bounding box center [227, 90] width 28 height 18
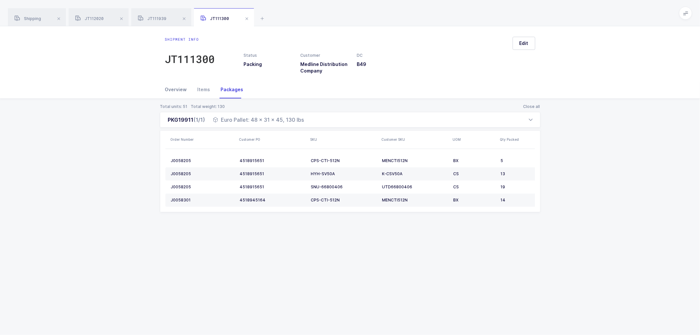
click at [172, 88] on div "Overview" at bounding box center [178, 90] width 27 height 18
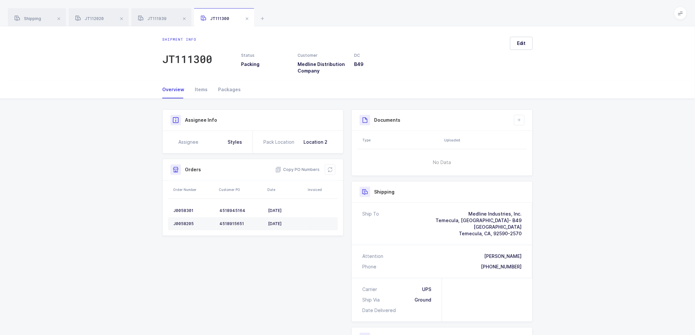
click at [615, 173] on div "Shipment Info Shipment Number JT111300 Status Packing Customer Medline Distribu…" at bounding box center [347, 276] width 695 height 355
click at [248, 18] on span at bounding box center [247, 19] width 8 height 8
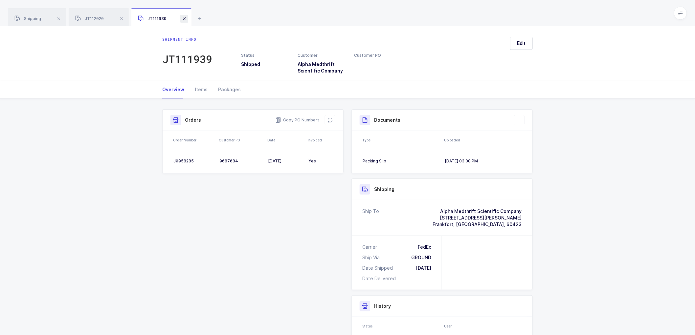
click at [183, 15] on span at bounding box center [184, 19] width 8 height 8
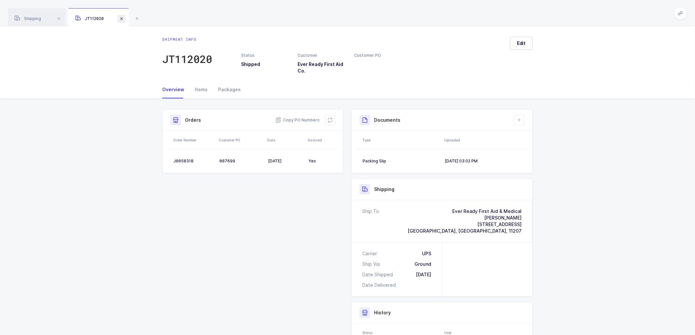
click at [124, 18] on span at bounding box center [122, 19] width 8 height 8
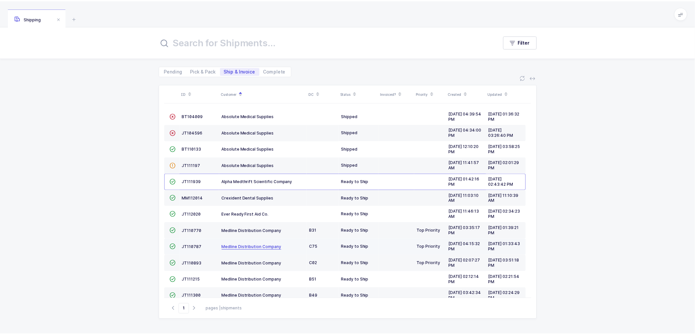
scroll to position [12, 0]
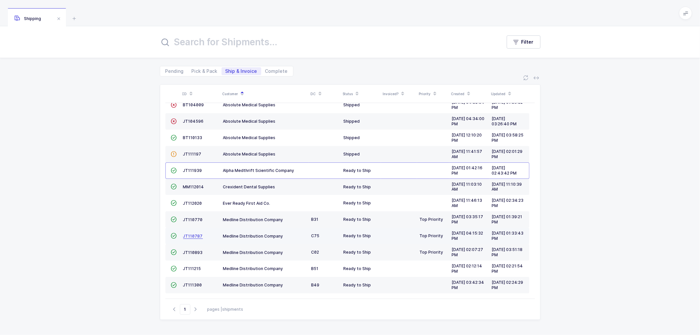
click at [189, 234] on span "JT110787" at bounding box center [193, 236] width 20 height 5
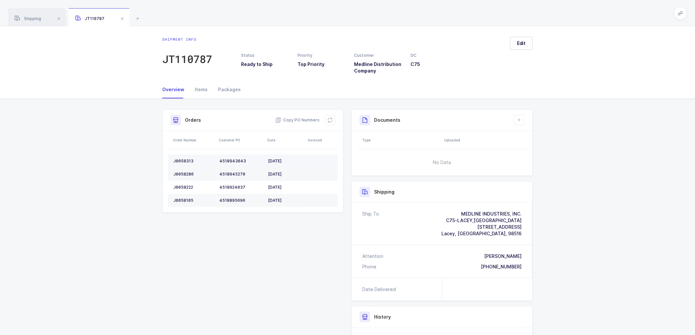
click at [182, 159] on div "J0058313" at bounding box center [193, 161] width 41 height 5
click at [180, 168] on td "J0058286" at bounding box center [192, 174] width 49 height 13
click at [182, 172] on div "J0058286" at bounding box center [193, 174] width 41 height 5
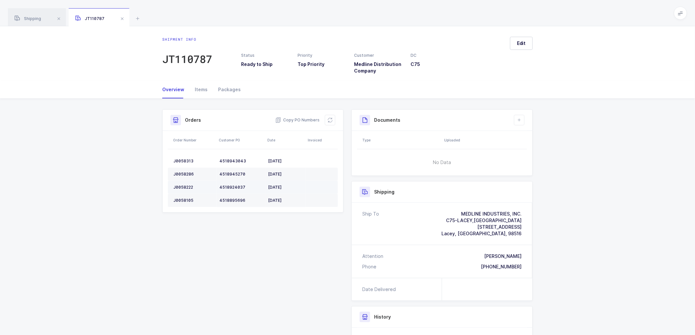
click at [183, 185] on div "J0058222" at bounding box center [193, 187] width 41 height 5
click at [184, 184] on td "J0058222" at bounding box center [192, 187] width 49 height 13
click at [183, 198] on div "J0058105" at bounding box center [193, 200] width 41 height 5
drag, startPoint x: 331, startPoint y: 123, endPoint x: 334, endPoint y: 123, distance: 3.3
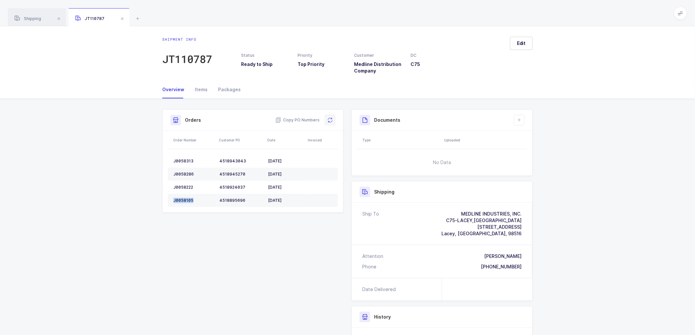
click at [330, 123] on button at bounding box center [330, 120] width 11 height 11
click at [521, 39] on button "Edit" at bounding box center [521, 43] width 23 height 13
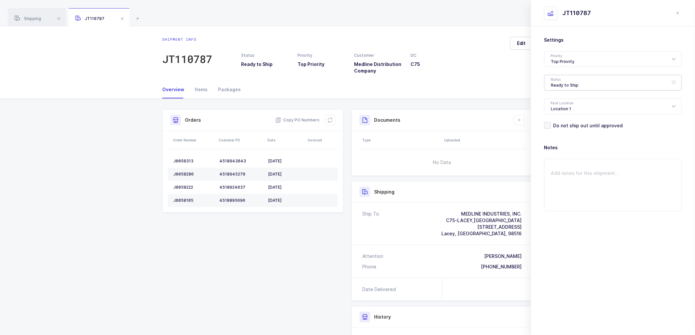
drag, startPoint x: 576, startPoint y: 80, endPoint x: 592, endPoint y: 90, distance: 18.6
click at [576, 80] on div "Ready to Ship" at bounding box center [613, 83] width 138 height 16
click at [563, 122] on span "Scheduled to Ship" at bounding box center [572, 123] width 42 height 6
type input "Scheduled to Ship"
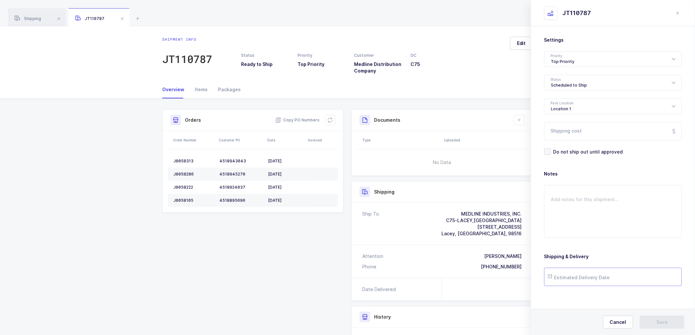
click at [569, 280] on input "text" at bounding box center [613, 277] width 138 height 18
drag, startPoint x: 611, startPoint y: 228, endPoint x: 617, endPoint y: 233, distance: 8.6
click at [611, 227] on span "21" at bounding box center [611, 228] width 8 height 8
type input "[DATE]"
drag, startPoint x: 660, startPoint y: 319, endPoint x: 635, endPoint y: 284, distance: 43.5
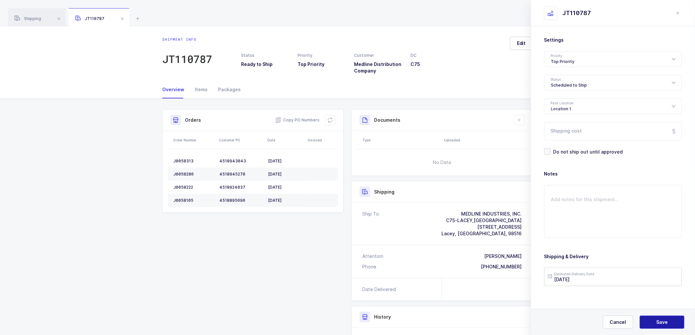
click at [660, 319] on button "Save" at bounding box center [661, 322] width 45 height 13
click at [518, 116] on button at bounding box center [519, 120] width 11 height 11
click at [532, 138] on li "Create Document" at bounding box center [541, 139] width 49 height 11
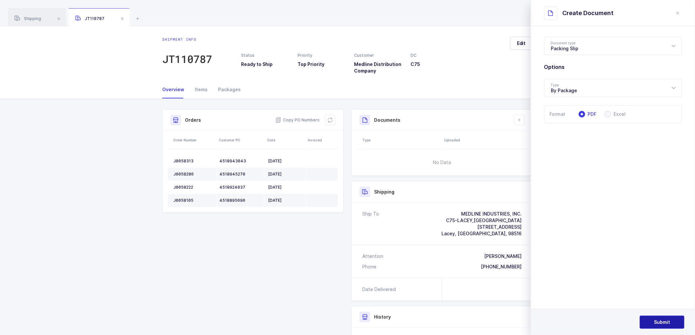
drag, startPoint x: 659, startPoint y: 316, endPoint x: 658, endPoint y: 322, distance: 6.0
click at [658, 322] on div "Submit" at bounding box center [613, 322] width 164 height 26
click at [658, 322] on span "Submit" at bounding box center [662, 322] width 16 height 7
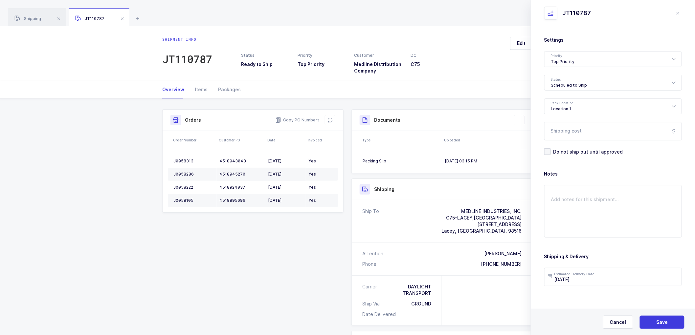
drag, startPoint x: 274, startPoint y: 253, endPoint x: 230, endPoint y: 152, distance: 110.1
click at [274, 251] on div "Shipment Info Shipment Number JT110787 Status Ready to Ship Priority Top Priori…" at bounding box center [347, 267] width 378 height 317
drag, startPoint x: 662, startPoint y: 326, endPoint x: 662, endPoint y: 319, distance: 6.9
click at [662, 326] on button "Save" at bounding box center [661, 322] width 45 height 13
click at [36, 20] on span "Shipping" at bounding box center [27, 18] width 27 height 5
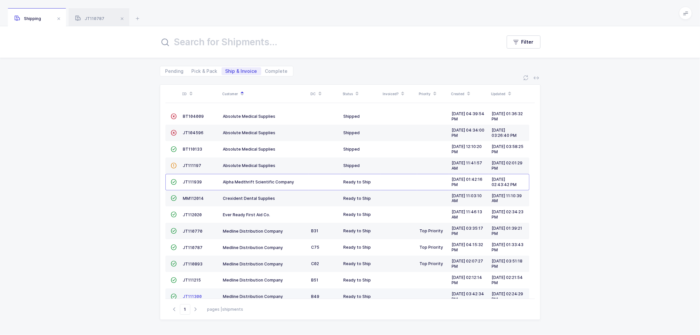
click at [191, 296] on span "JT111300" at bounding box center [192, 296] width 19 height 5
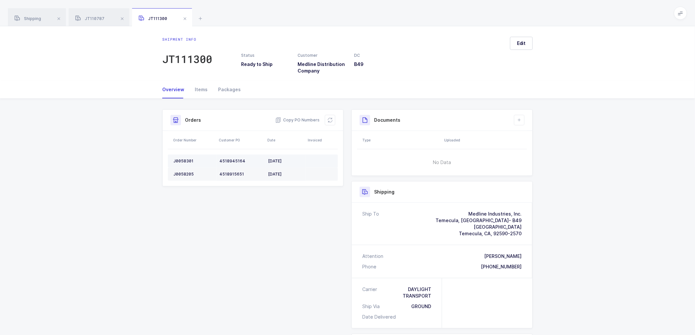
click at [185, 160] on div "J0058301" at bounding box center [193, 161] width 41 height 5
click at [186, 159] on div "J0058301" at bounding box center [193, 161] width 41 height 5
click at [181, 160] on div "J0058301" at bounding box center [193, 161] width 41 height 5
click at [331, 119] on icon at bounding box center [329, 120] width 5 height 5
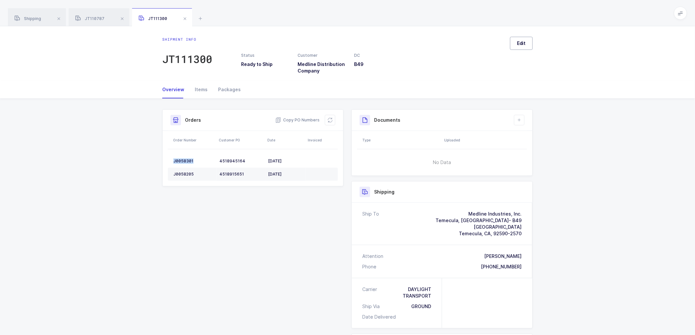
click at [523, 40] on span "Edit" at bounding box center [521, 43] width 9 height 7
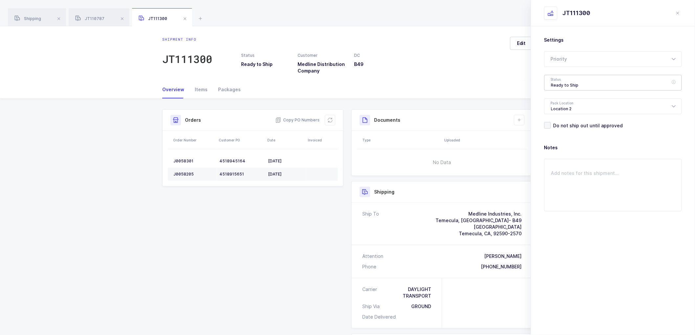
click at [553, 78] on div "Ready to Ship" at bounding box center [613, 83] width 138 height 16
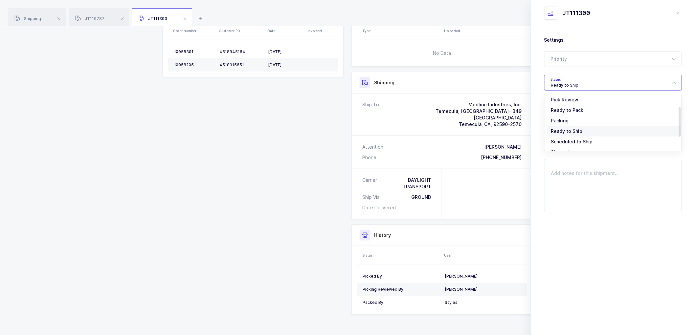
scroll to position [54, 0]
click at [567, 118] on li "Scheduled to Ship" at bounding box center [615, 123] width 137 height 11
type input "Scheduled to Ship"
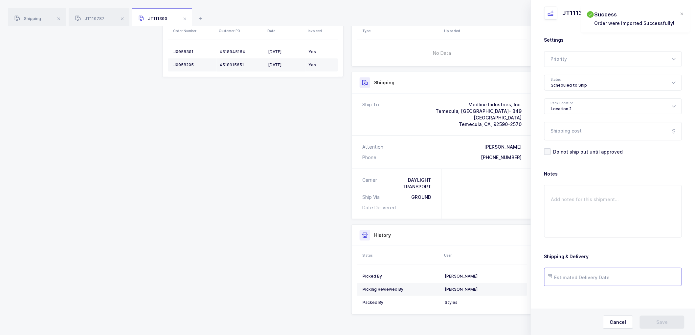
click at [573, 282] on input "text" at bounding box center [613, 277] width 138 height 18
drag, startPoint x: 611, startPoint y: 229, endPoint x: 616, endPoint y: 239, distance: 11.2
click at [611, 229] on span "21" at bounding box center [611, 228] width 8 height 8
type input "[DATE]"
click at [655, 317] on button "Save" at bounding box center [661, 322] width 45 height 13
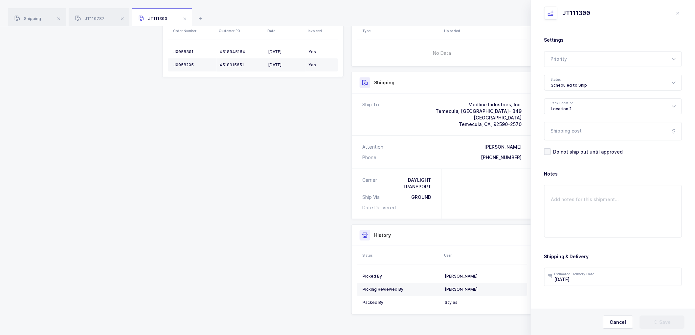
click at [279, 140] on div "Shipment Info Shipment Number JT111300 Status Ready to Ship Customer Medline Di…" at bounding box center [347, 160] width 378 height 320
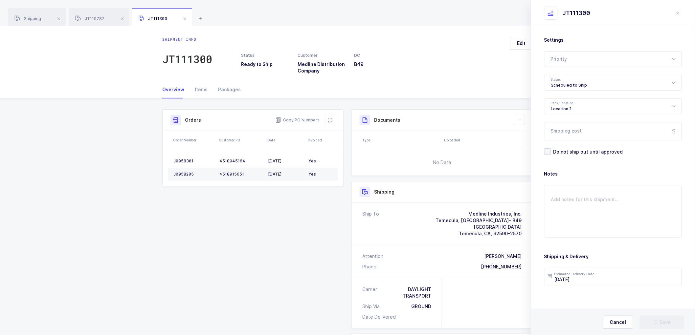
drag, startPoint x: 520, startPoint y: 120, endPoint x: 527, endPoint y: 121, distance: 7.0
click at [520, 119] on icon at bounding box center [518, 120] width 5 height 5
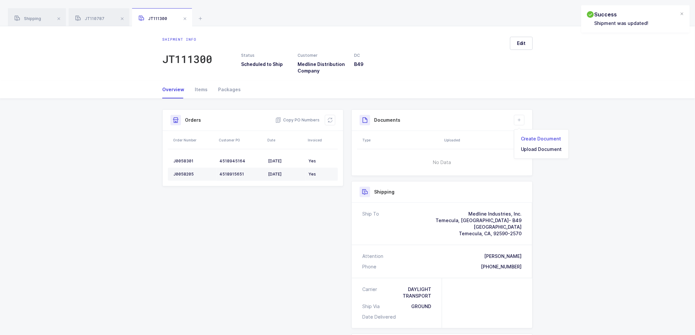
click at [553, 139] on li "Create Document" at bounding box center [541, 139] width 49 height 11
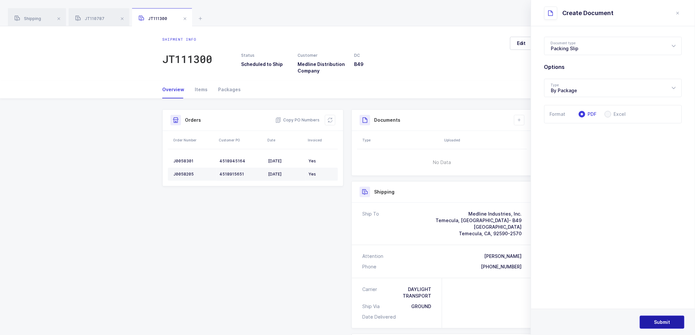
click at [663, 321] on span "Submit" at bounding box center [662, 322] width 16 height 7
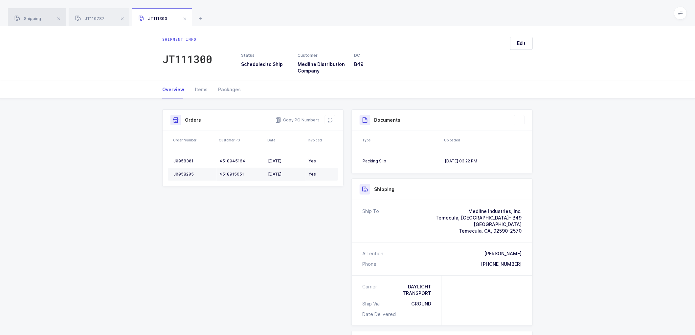
click at [28, 15] on div "Shipping" at bounding box center [37, 17] width 58 height 18
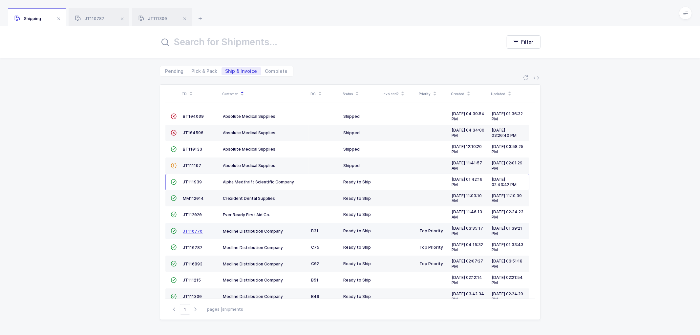
click at [191, 230] on span "JT110770" at bounding box center [193, 231] width 20 height 5
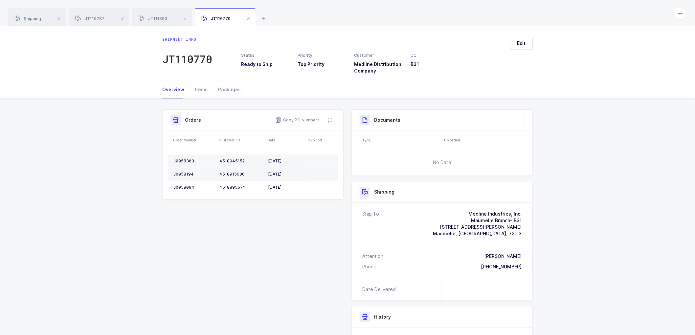
click at [183, 158] on td "J0058303" at bounding box center [192, 161] width 49 height 13
click at [189, 171] on td "J0058194" at bounding box center [192, 174] width 49 height 13
click at [188, 171] on td "J0058194" at bounding box center [192, 174] width 49 height 13
click at [182, 184] on td "J0058094" at bounding box center [192, 187] width 49 height 13
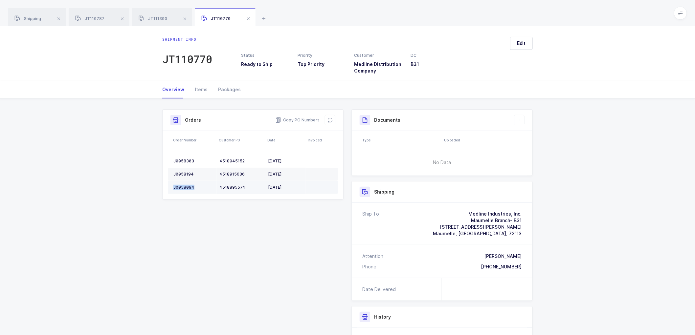
click at [182, 184] on td "J0058094" at bounding box center [192, 187] width 49 height 13
drag, startPoint x: 330, startPoint y: 120, endPoint x: 457, endPoint y: 106, distance: 127.5
click at [330, 120] on icon at bounding box center [329, 120] width 5 height 5
click at [520, 120] on icon at bounding box center [518, 120] width 5 height 5
click at [537, 147] on li "Upload Document" at bounding box center [541, 149] width 49 height 11
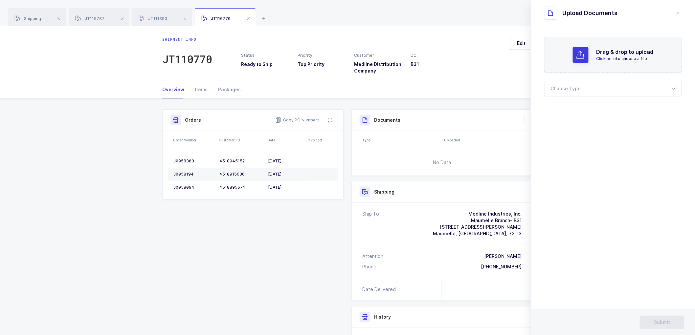
drag, startPoint x: 678, startPoint y: 12, endPoint x: 612, endPoint y: 44, distance: 73.3
click at [677, 14] on icon "close drawer" at bounding box center [677, 13] width 5 height 5
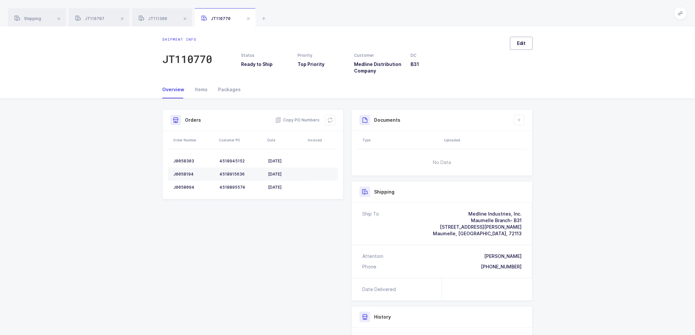
click at [520, 43] on span "Edit" at bounding box center [521, 43] width 9 height 7
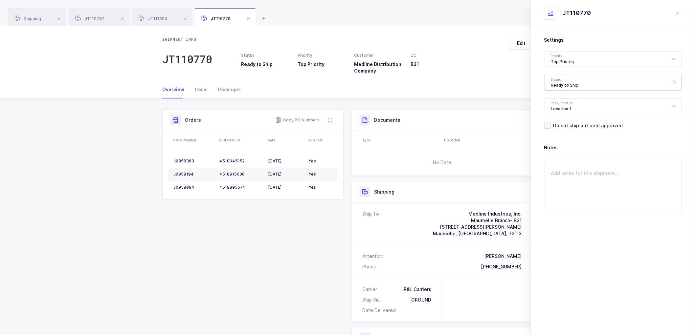
click at [573, 81] on div "Ready to Ship" at bounding box center [613, 83] width 138 height 16
click at [570, 118] on li "Scheduled to Ship" at bounding box center [615, 123] width 137 height 11
type input "Scheduled to Ship"
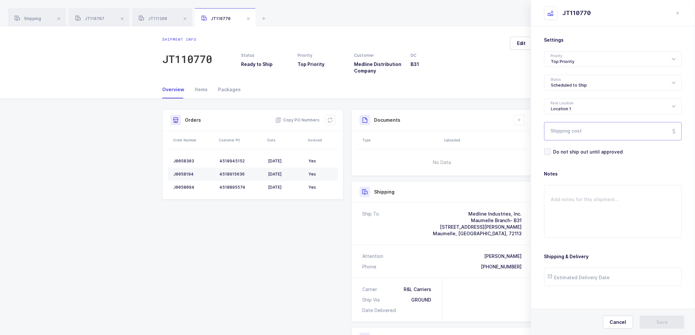
click at [578, 131] on input "Shipping cost" at bounding box center [613, 131] width 138 height 18
click at [577, 276] on input "text" at bounding box center [613, 277] width 138 height 18
click at [599, 226] on span "20" at bounding box center [597, 228] width 8 height 8
click at [576, 283] on input "[DATE]" at bounding box center [613, 277] width 138 height 18
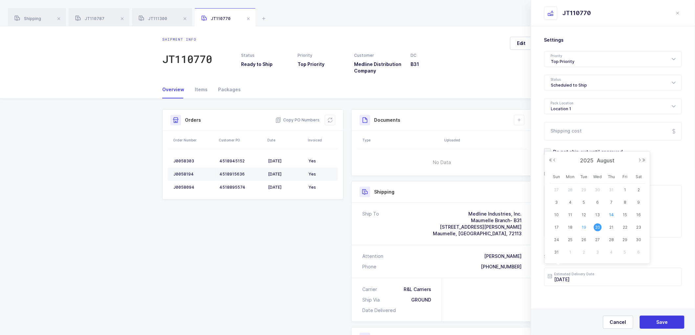
click at [585, 226] on span "19" at bounding box center [584, 228] width 8 height 8
type input "[DATE]"
drag, startPoint x: 652, startPoint y: 318, endPoint x: 613, endPoint y: 248, distance: 80.2
click at [652, 317] on button "Save" at bounding box center [661, 322] width 45 height 13
drag, startPoint x: 516, startPoint y: 120, endPoint x: 532, endPoint y: 119, distance: 16.7
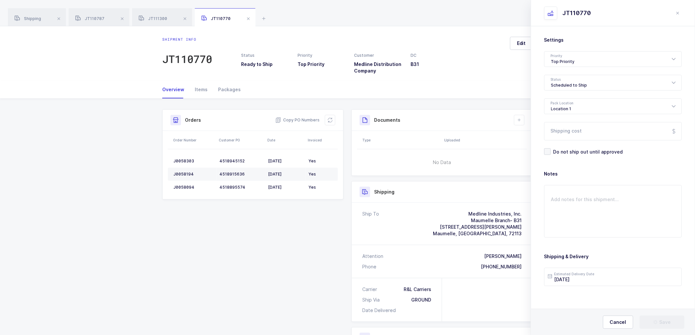
click at [516, 119] on button at bounding box center [519, 120] width 11 height 11
click at [534, 139] on li "Create Document" at bounding box center [541, 139] width 49 height 11
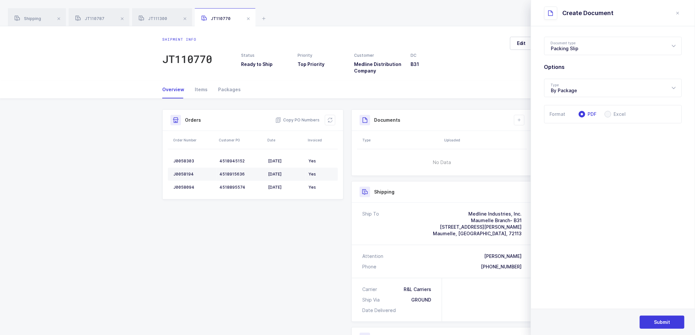
click at [658, 314] on div "Submit" at bounding box center [613, 322] width 164 height 26
click at [662, 319] on button "Submit" at bounding box center [661, 322] width 45 height 13
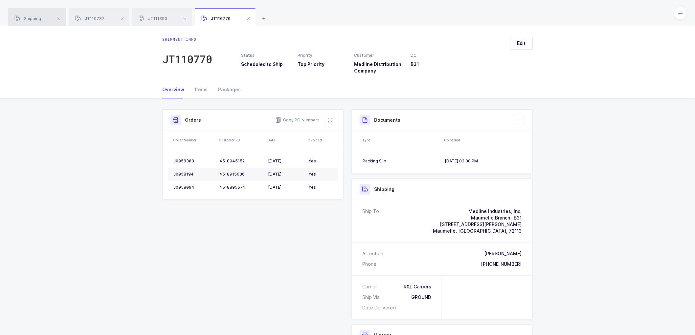
click at [31, 19] on span "Shipping" at bounding box center [27, 18] width 27 height 5
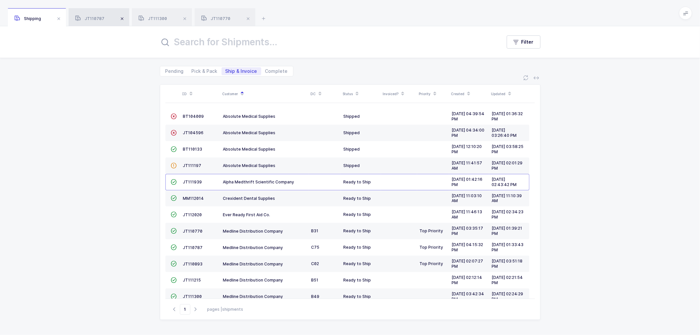
click at [121, 19] on span at bounding box center [122, 19] width 8 height 8
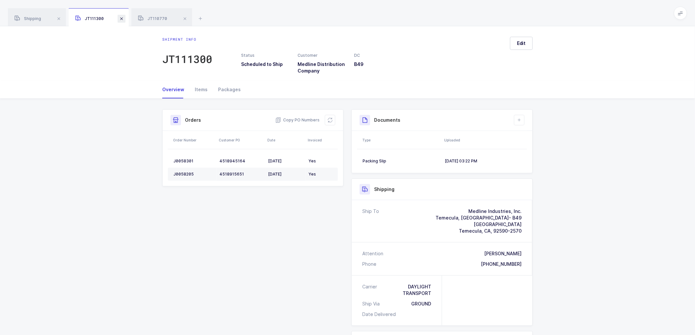
click at [124, 18] on span at bounding box center [122, 19] width 8 height 8
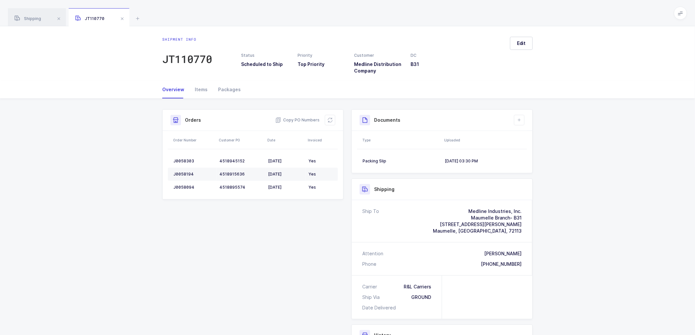
click at [124, 18] on span at bounding box center [122, 19] width 8 height 8
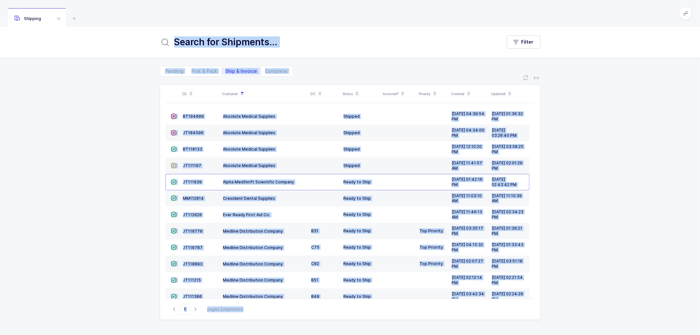
click at [104, 114] on div "ID Customer DC Status Invoiced? Priority Created Updated  BT104009 Absolute Me…" at bounding box center [350, 205] width 700 height 259
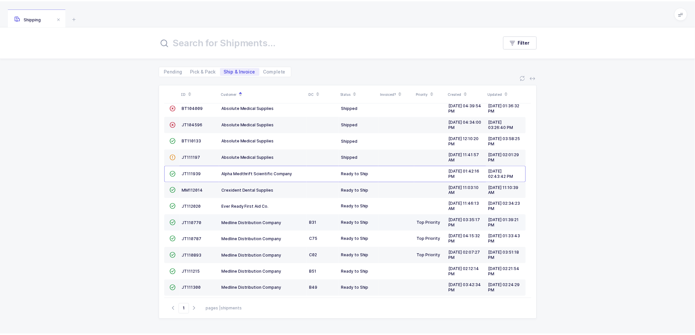
scroll to position [12, 0]
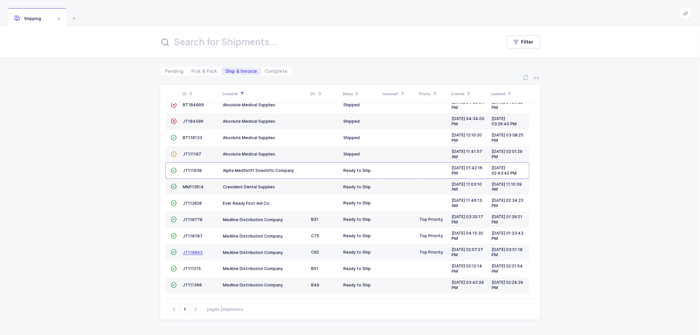
click at [192, 250] on span "JT110893" at bounding box center [193, 252] width 20 height 5
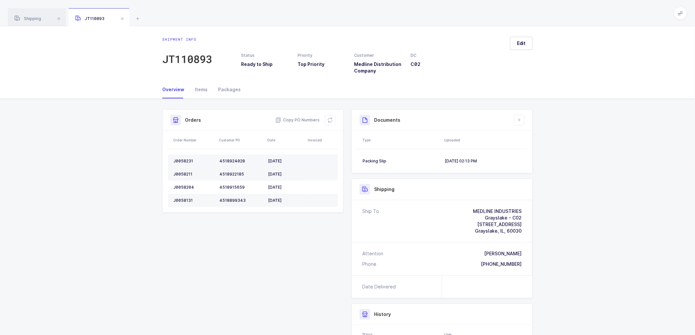
click at [178, 159] on div "J0058231" at bounding box center [193, 161] width 41 height 5
click at [185, 175] on div "J0058211" at bounding box center [193, 174] width 41 height 5
click at [183, 185] on div "J0058204" at bounding box center [193, 187] width 41 height 5
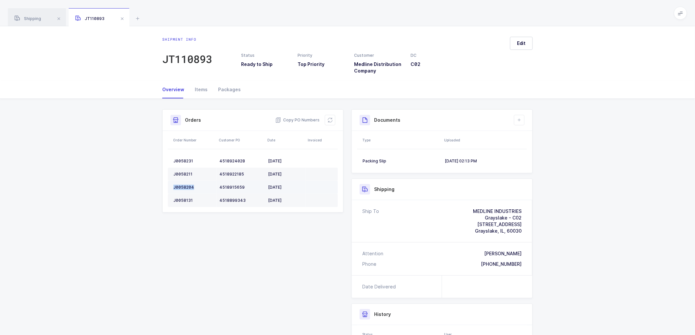
click at [183, 185] on div "J0058204" at bounding box center [193, 187] width 41 height 5
click at [185, 200] on div "J0058131" at bounding box center [193, 200] width 41 height 5
drag, startPoint x: 328, startPoint y: 118, endPoint x: 427, endPoint y: 99, distance: 100.9
click at [328, 118] on icon at bounding box center [329, 120] width 5 height 5
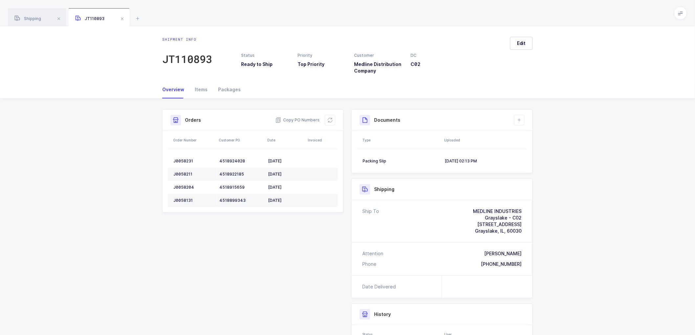
drag, startPoint x: 681, startPoint y: 183, endPoint x: 627, endPoint y: 186, distance: 54.0
click at [679, 183] on div "Shipment Info Shipment Number JT110893 Status Ready to Ship Priority Top Priori…" at bounding box center [347, 257] width 695 height 316
click at [519, 43] on span "Edit" at bounding box center [521, 43] width 9 height 7
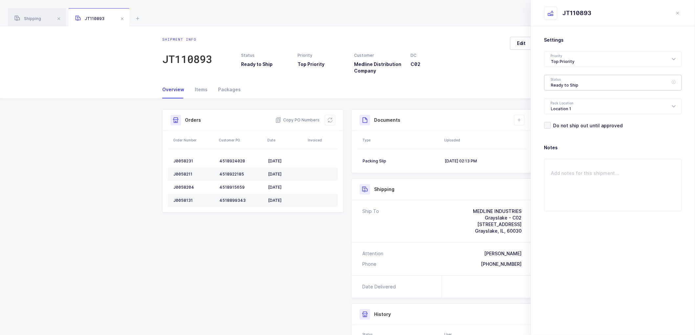
drag, startPoint x: 562, startPoint y: 81, endPoint x: 589, endPoint y: 114, distance: 42.4
click at [562, 82] on div "Ready to Ship" at bounding box center [613, 83] width 138 height 16
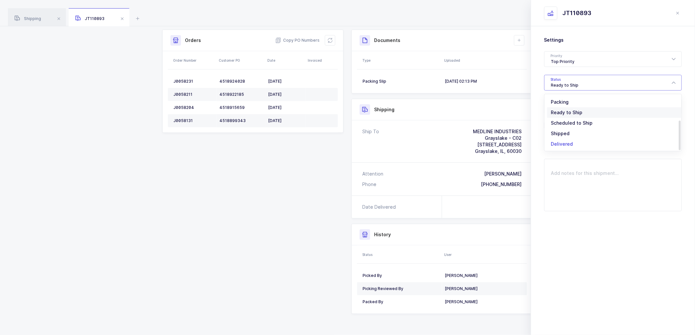
scroll to position [54, 0]
click at [560, 130] on span "Shipped" at bounding box center [560, 133] width 19 height 6
type input "Shipped"
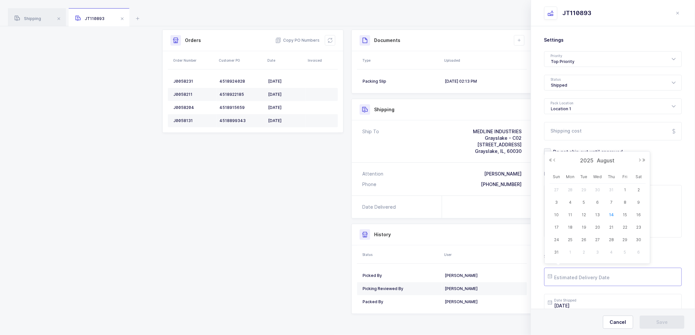
click at [567, 279] on input "text" at bounding box center [613, 277] width 138 height 18
click at [584, 227] on span "19" at bounding box center [584, 228] width 8 height 8
type input "[DATE]"
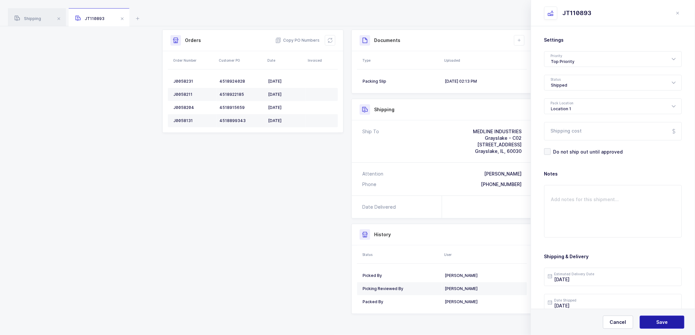
click at [657, 323] on span "Save" at bounding box center [661, 322] width 11 height 7
click at [519, 40] on icon at bounding box center [518, 40] width 5 height 5
click at [322, 182] on div "Shipment Info Shipment Number JT110893 Status Ready to Ship Priority Top Priori…" at bounding box center [347, 175] width 378 height 290
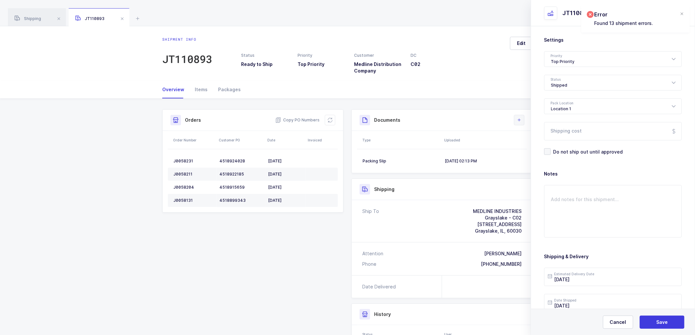
drag, startPoint x: 520, startPoint y: 123, endPoint x: 523, endPoint y: 122, distance: 3.7
click at [520, 122] on button at bounding box center [519, 120] width 11 height 11
click at [481, 78] on div "Shipment info JT110893 Status Ready to Ship Priority Top Priority Customer Medl…" at bounding box center [347, 53] width 695 height 54
click at [30, 18] on span "Shipping" at bounding box center [27, 18] width 27 height 5
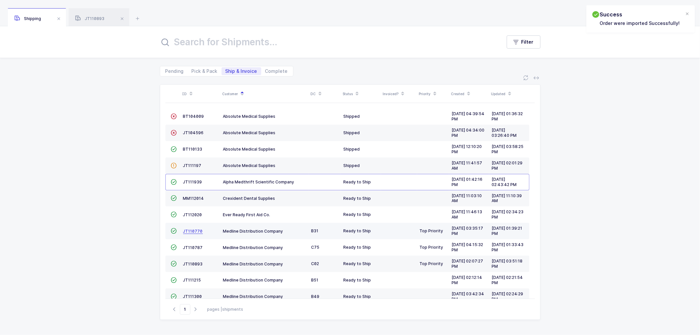
click at [191, 230] on span "JT110770" at bounding box center [193, 231] width 20 height 5
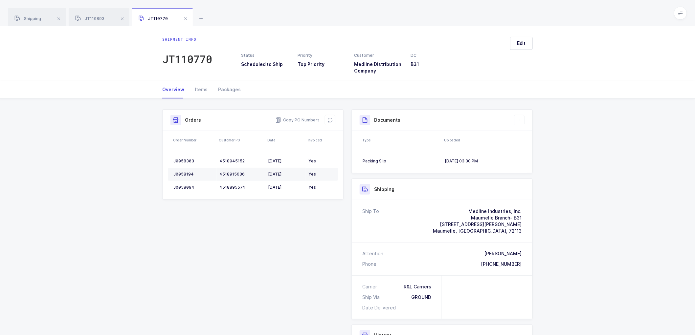
drag, startPoint x: 599, startPoint y: 196, endPoint x: 598, endPoint y: 193, distance: 3.7
click at [598, 195] on div "Shipment Info Shipment Number JT110770 Status Scheduled to Ship Priority Top Pr…" at bounding box center [347, 267] width 695 height 337
click at [520, 43] on span "Edit" at bounding box center [521, 43] width 9 height 7
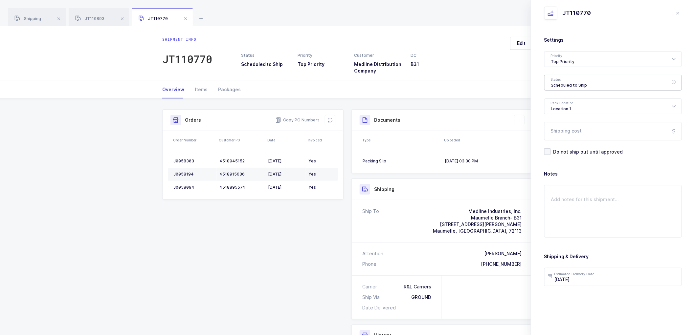
drag, startPoint x: 561, startPoint y: 80, endPoint x: 564, endPoint y: 81, distance: 3.4
click at [561, 81] on div "Scheduled to Ship" at bounding box center [613, 83] width 138 height 16
click at [566, 134] on span "Shipped" at bounding box center [560, 133] width 19 height 6
type input "Shipped"
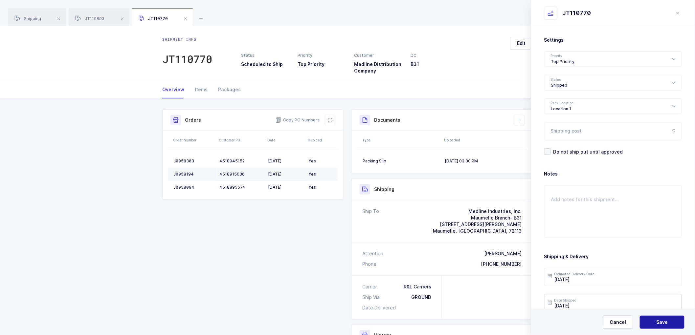
drag, startPoint x: 654, startPoint y: 316, endPoint x: 643, endPoint y: 298, distance: 21.3
click at [654, 317] on button "Save" at bounding box center [661, 322] width 45 height 13
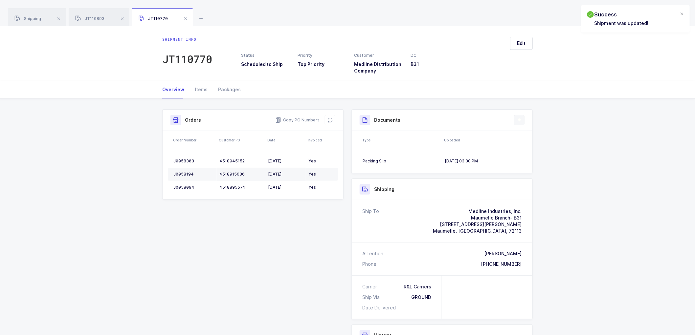
click at [521, 117] on div "Documents Create Document Upload Document" at bounding box center [442, 120] width 181 height 21
drag, startPoint x: 523, startPoint y: 126, endPoint x: 518, endPoint y: 118, distance: 9.9
click at [523, 125] on div "Documents Create Document Upload Document" at bounding box center [442, 120] width 181 height 21
drag, startPoint x: 518, startPoint y: 118, endPoint x: 532, endPoint y: 129, distance: 17.9
click at [519, 118] on icon at bounding box center [518, 120] width 5 height 5
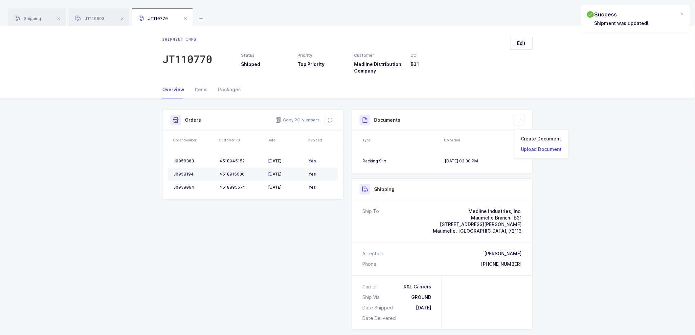
click at [527, 148] on li "Upload Document" at bounding box center [541, 149] width 49 height 11
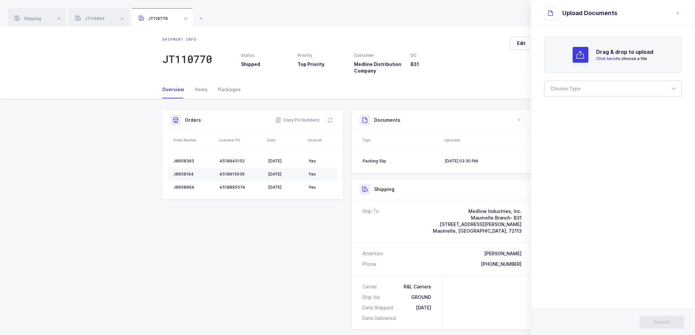
click at [567, 90] on div at bounding box center [613, 89] width 138 height 16
drag, startPoint x: 558, startPoint y: 107, endPoint x: 421, endPoint y: 203, distance: 167.2
click at [557, 109] on span "Bill of Lading" at bounding box center [566, 109] width 30 height 6
type input "Bill of Lading"
click at [660, 321] on span "Submit" at bounding box center [662, 322] width 16 height 7
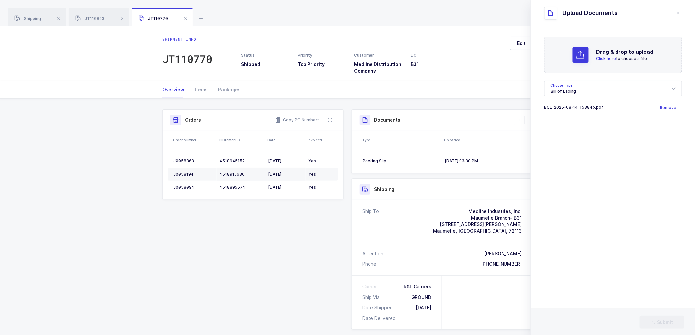
drag, startPoint x: 93, startPoint y: 21, endPoint x: 153, endPoint y: 18, distance: 59.8
click at [95, 20] on span "JT110893" at bounding box center [89, 18] width 29 height 5
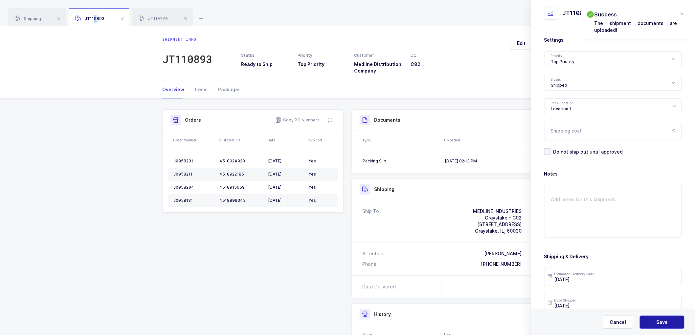
click at [661, 316] on button "Save" at bounding box center [661, 322] width 45 height 13
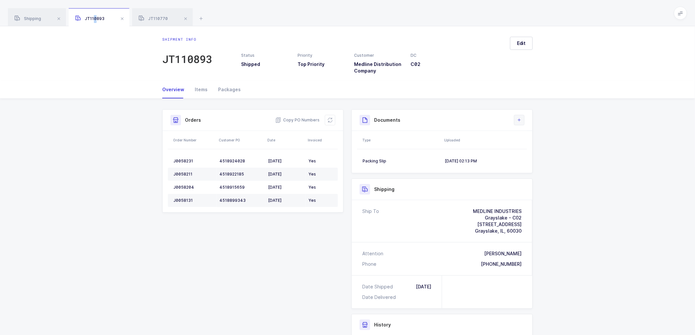
click at [523, 120] on button at bounding box center [519, 120] width 11 height 11
click at [527, 150] on li "Upload Document" at bounding box center [541, 149] width 49 height 11
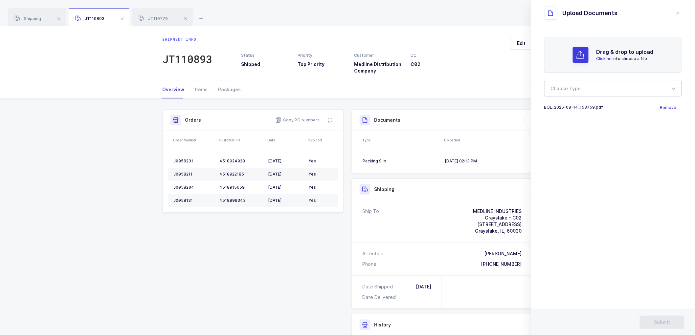
drag, startPoint x: 576, startPoint y: 87, endPoint x: 573, endPoint y: 93, distance: 6.3
click at [576, 87] on div at bounding box center [613, 89] width 138 height 16
click at [569, 108] on span "Bill of Lading" at bounding box center [566, 109] width 30 height 6
type input "Bill of Lading"
drag, startPoint x: 664, startPoint y: 320, endPoint x: 634, endPoint y: 285, distance: 46.6
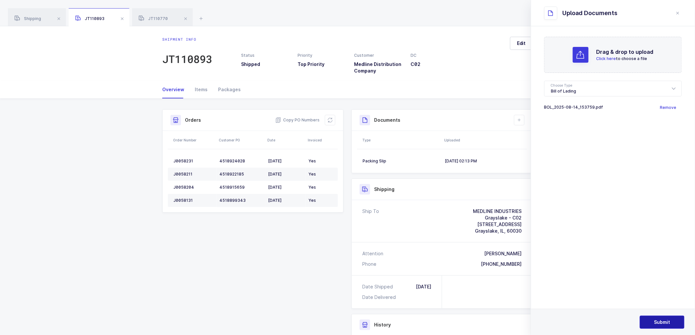
click at [664, 320] on span "Submit" at bounding box center [662, 322] width 16 height 7
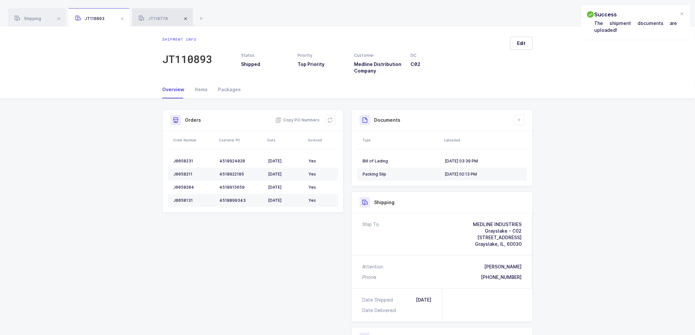
click at [185, 15] on span at bounding box center [186, 19] width 8 height 8
click at [125, 17] on div "JT110893" at bounding box center [99, 17] width 61 height 18
click at [121, 18] on span at bounding box center [122, 19] width 8 height 8
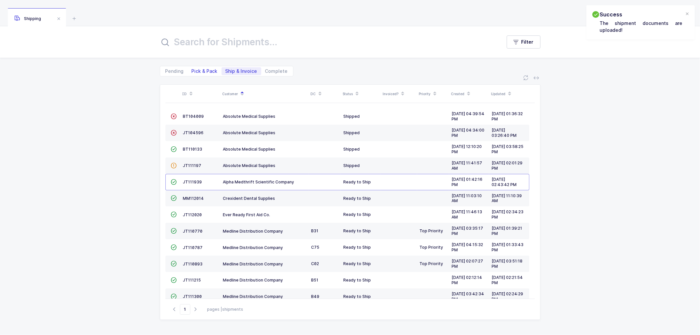
drag, startPoint x: 209, startPoint y: 70, endPoint x: 216, endPoint y: 70, distance: 6.6
click at [209, 70] on span "Pick & Pack" at bounding box center [205, 71] width 26 height 5
click at [192, 70] on input "Pick & Pack" at bounding box center [190, 69] width 4 height 4
radio input "true"
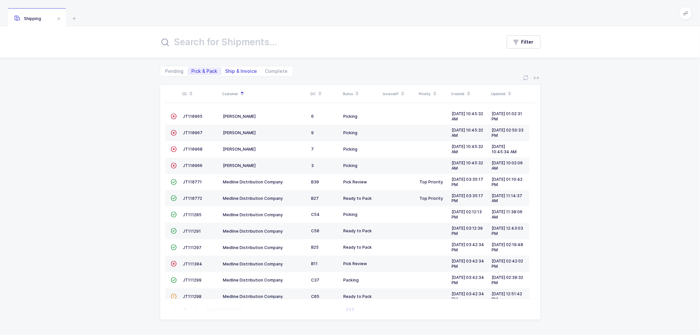
click at [238, 70] on span "Ship & Invoice" at bounding box center [242, 71] width 32 height 5
click at [226, 70] on input "Ship & Invoice" at bounding box center [224, 69] width 4 height 4
radio input "true"
radio input "false"
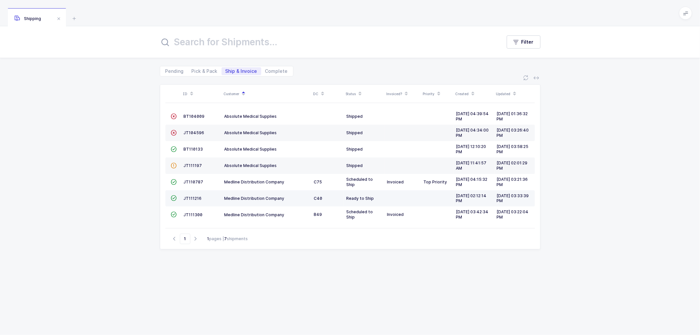
click at [190, 195] on td "JT111216" at bounding box center [201, 198] width 41 height 16
click at [193, 196] on span "JT111216" at bounding box center [193, 198] width 18 height 5
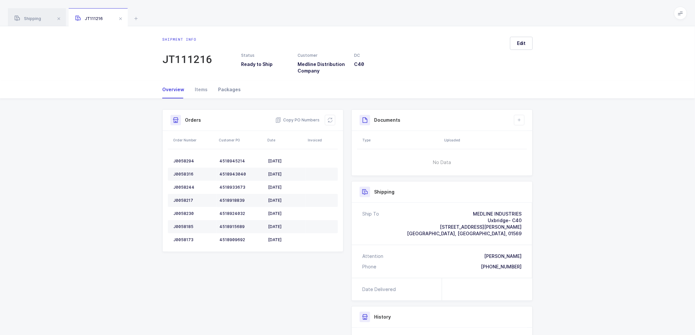
click at [233, 89] on div "Packages" at bounding box center [227, 90] width 28 height 18
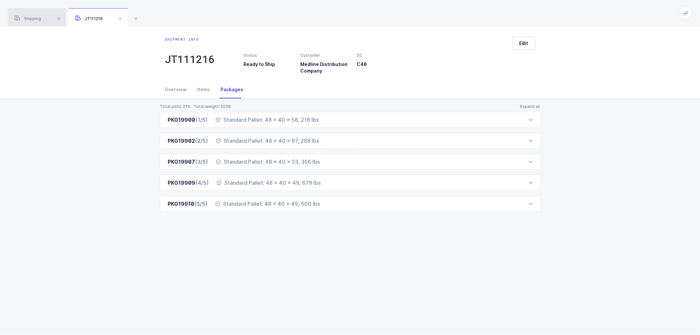
drag, startPoint x: 35, startPoint y: 17, endPoint x: 50, endPoint y: 21, distance: 15.3
click at [36, 17] on span "Shipping" at bounding box center [27, 18] width 27 height 5
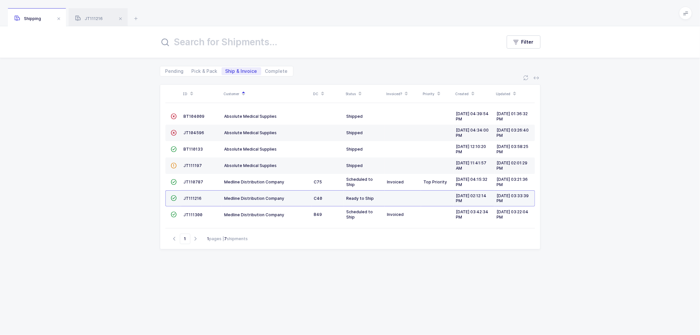
click at [194, 194] on td "JT111216" at bounding box center [201, 198] width 41 height 16
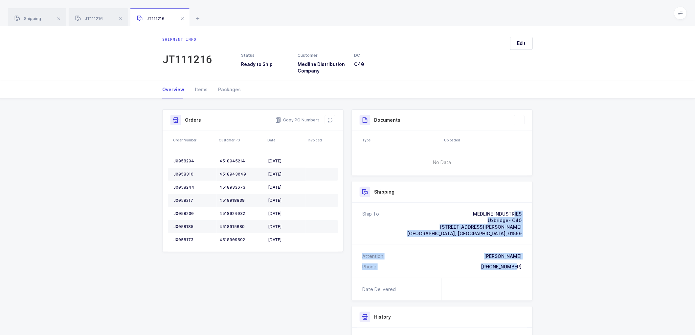
drag, startPoint x: 524, startPoint y: 267, endPoint x: 452, endPoint y: 207, distance: 93.2
click at [452, 207] on div "Ship To MEDLINE INDUSTRIES Uxbridge- C40 [STREET_ADDRESS][PERSON_NAME] Attentio…" at bounding box center [442, 240] width 181 height 75
click at [304, 117] on span "Copy PO Numbers" at bounding box center [297, 120] width 44 height 7
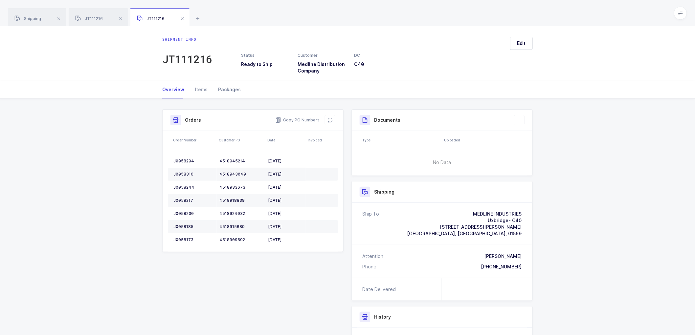
click at [228, 87] on div "Packages" at bounding box center [227, 90] width 28 height 18
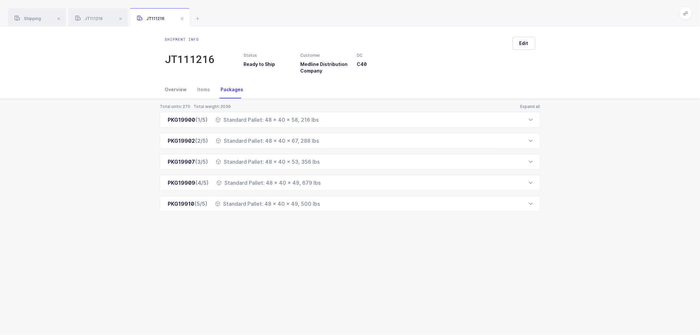
click at [178, 87] on div "Overview" at bounding box center [178, 90] width 27 height 18
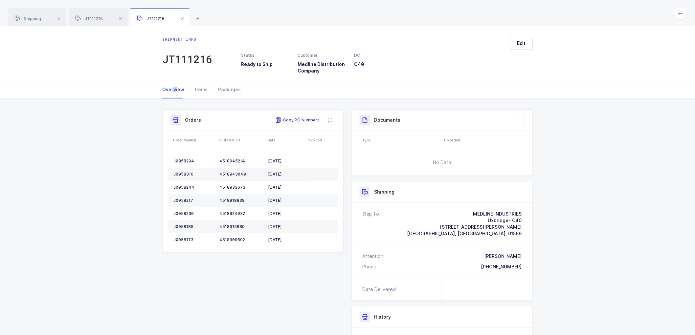
drag, startPoint x: 300, startPoint y: 121, endPoint x: 307, endPoint y: 120, distance: 6.3
click at [301, 120] on span "Copy PO Numbers" at bounding box center [297, 120] width 44 height 7
click at [223, 86] on div "Packages" at bounding box center [227, 90] width 28 height 18
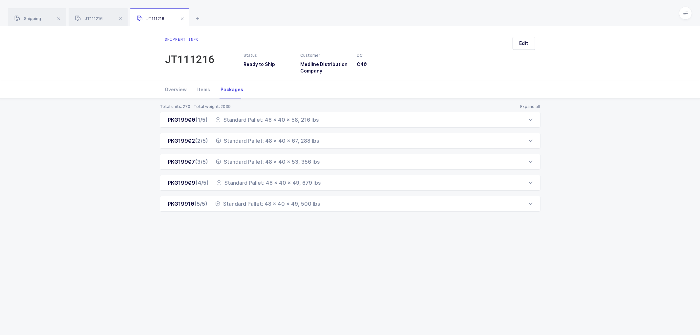
drag, startPoint x: 165, startPoint y: 119, endPoint x: 323, endPoint y: 212, distance: 182.3
click at [323, 212] on div "Total units: 270 Total weight: 2039 Expand all PKG19900 (1/5) Standard Pallet: …" at bounding box center [350, 166] width 690 height 134
click at [93, 13] on div "JT111216" at bounding box center [98, 17] width 59 height 18
click at [93, 15] on div "JT111216" at bounding box center [98, 17] width 59 height 18
click at [122, 18] on span at bounding box center [121, 19] width 8 height 8
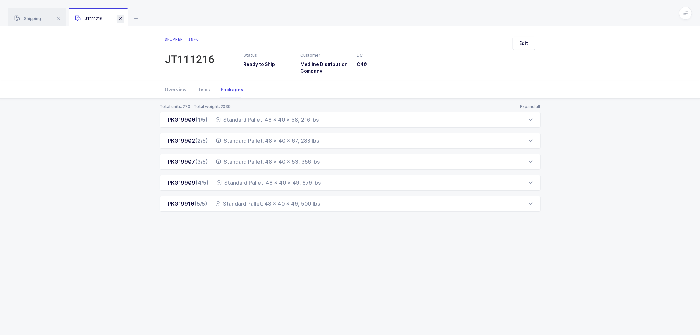
click at [120, 18] on span at bounding box center [121, 19] width 8 height 8
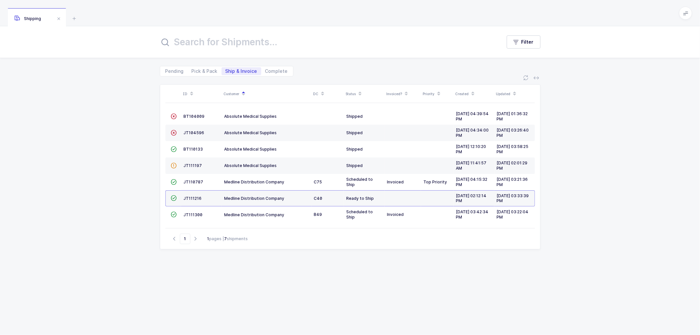
click at [100, 143] on div "ID Customer DC Status Invoiced? Priority Created Updated  BT104009 Absolute Me…" at bounding box center [350, 205] width 700 height 259
click at [339, 253] on div "ID Customer DC Status Invoiced? Priority Created Updated  BT104009 Absolute Me…" at bounding box center [350, 201] width 381 height 235
